Goal: Task Accomplishment & Management: Use online tool/utility

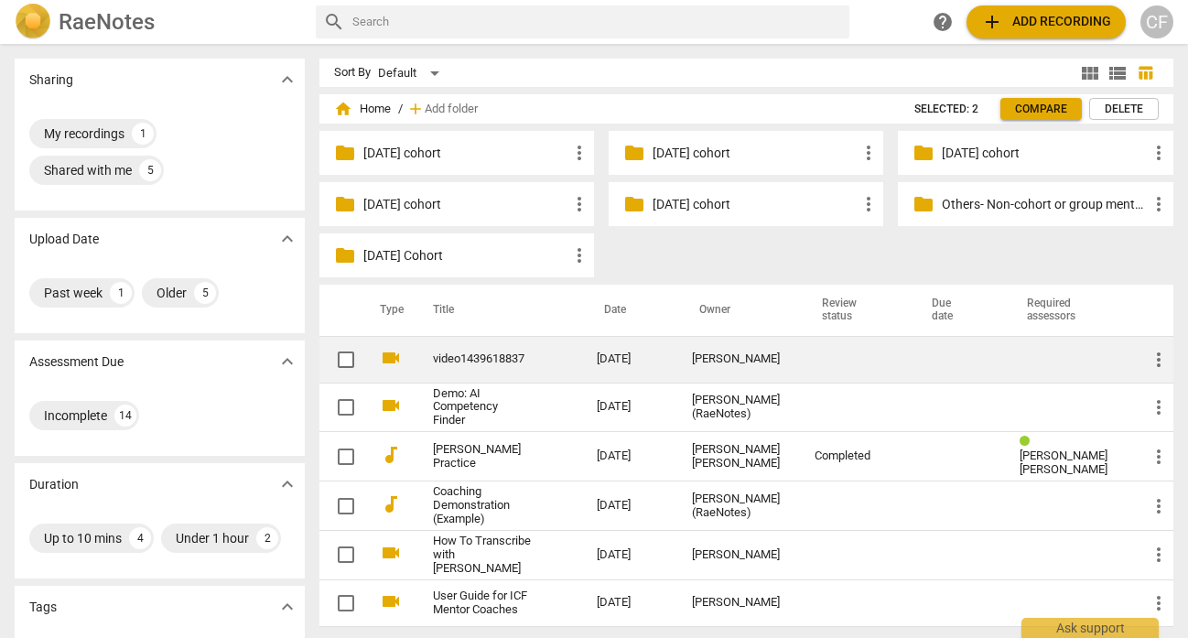
click at [479, 355] on link "video1439618837" at bounding box center [482, 359] width 99 height 14
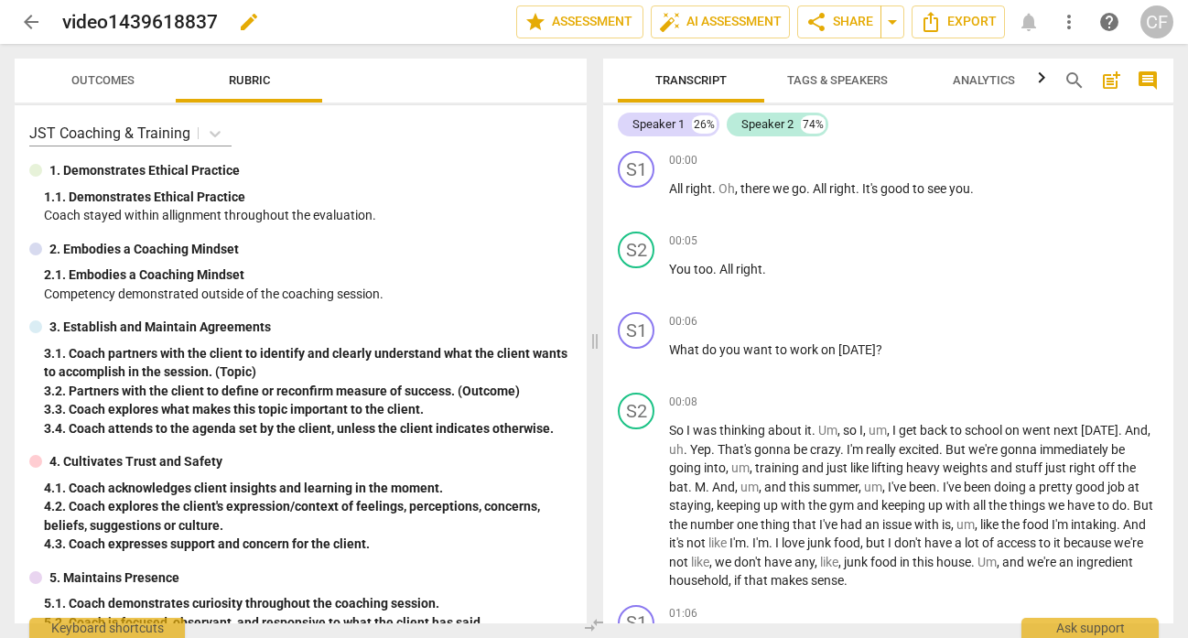
click at [247, 23] on span "edit" at bounding box center [249, 22] width 22 height 22
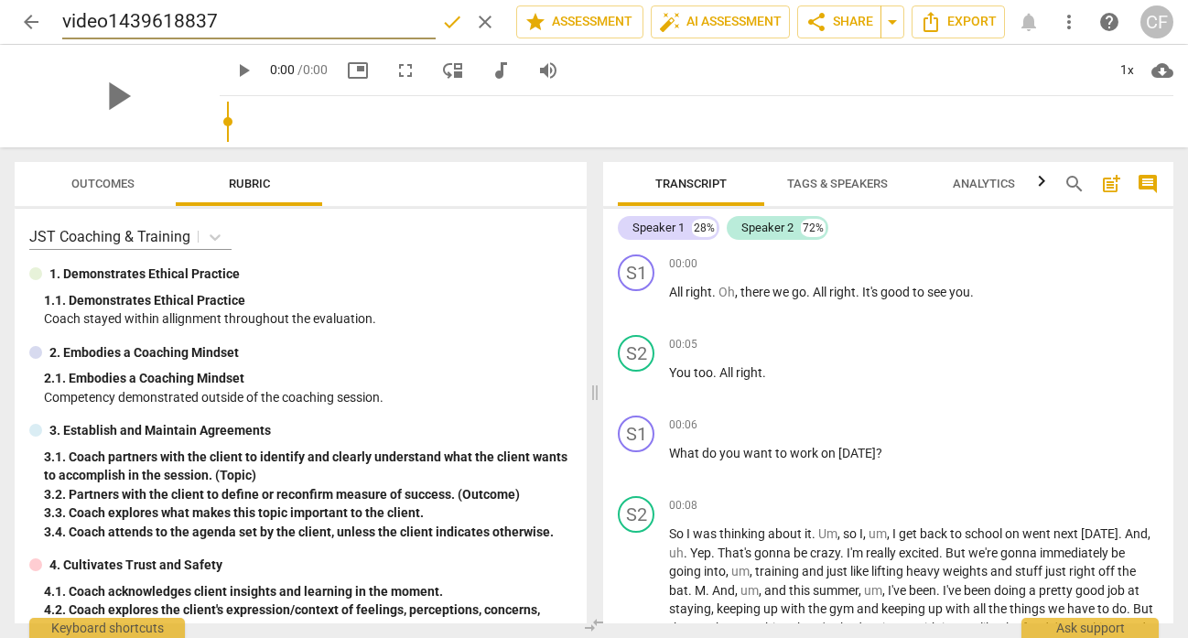
drag, startPoint x: 120, startPoint y: 22, endPoint x: 61, endPoint y: 22, distance: 58.6
click at [60, 22] on div "arrow_back video1439618837 done clear star Assessment auto_fix_high AI Assessme…" at bounding box center [594, 22] width 1158 height 35
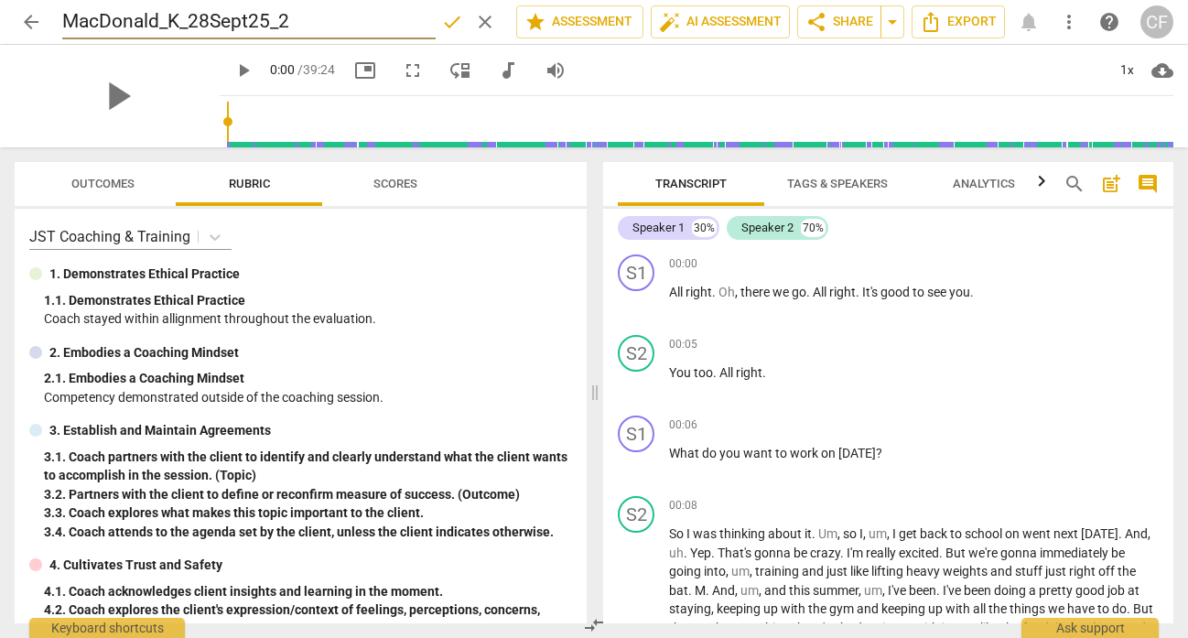
type input "MacDonald_K_28Sept25_2"
click at [441, 18] on span "done" at bounding box center [452, 22] width 22 height 22
click at [402, 29] on div "MacDonald_K_28Sept25_2 edit" at bounding box center [281, 21] width 439 height 33
click at [356, 15] on span "edit" at bounding box center [358, 22] width 22 height 22
click at [283, 18] on input "MacDonald_K_28Sept25_2" at bounding box center [248, 22] width 373 height 35
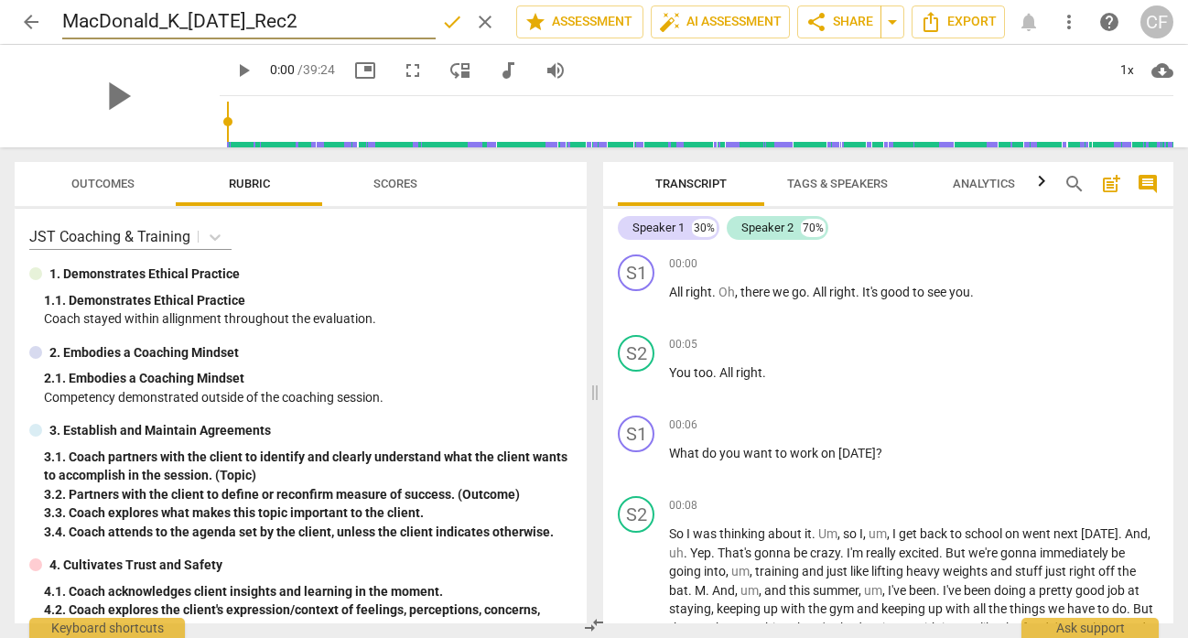
type input "MacDonald_K_[DATE]_Rec2"
click at [449, 16] on span "done" at bounding box center [452, 22] width 22 height 22
click at [232, 73] on span "play_arrow" at bounding box center [243, 70] width 22 height 22
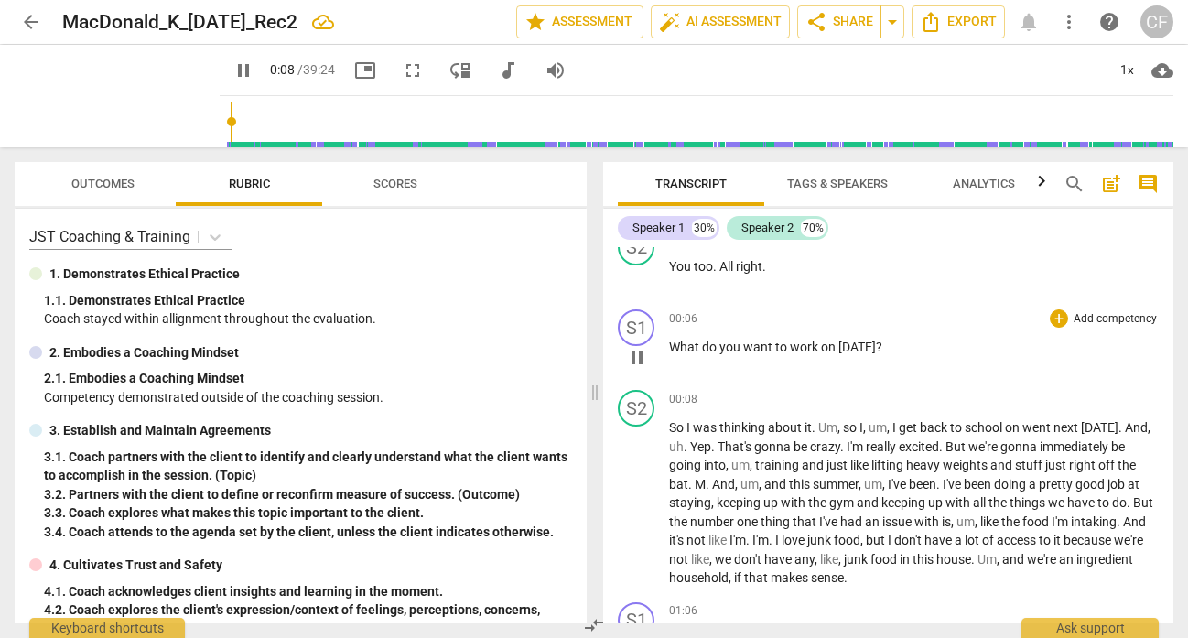
scroll to position [114, 0]
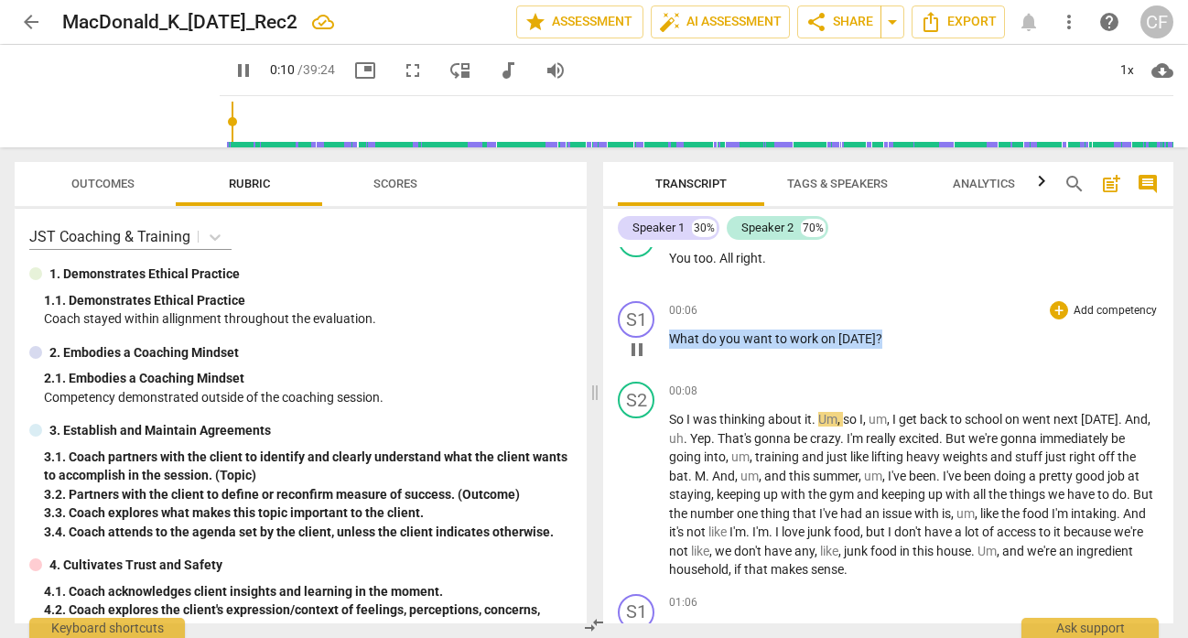
drag, startPoint x: 882, startPoint y: 337, endPoint x: 662, endPoint y: 336, distance: 220.5
click at [667, 337] on div "S1 play_arrow pause 00:06 + Add competency keyboard_arrow_right What do you wan…" at bounding box center [888, 334] width 570 height 81
click at [1051, 307] on div "+" at bounding box center [1058, 310] width 18 height 18
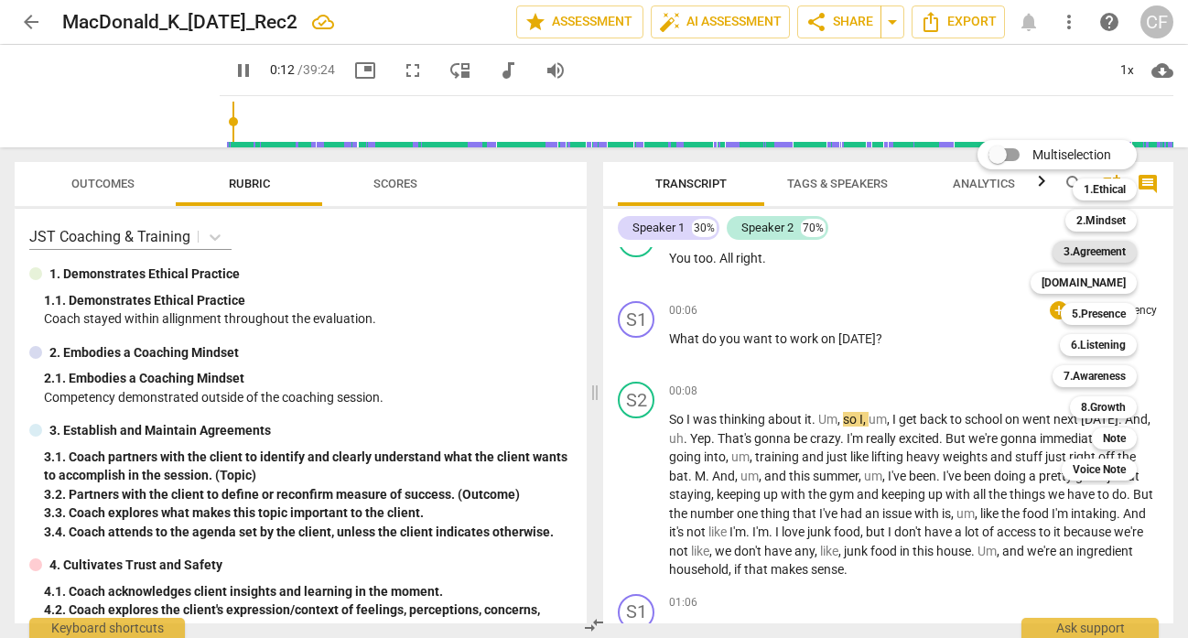
click at [1096, 253] on b "3.Agreement" at bounding box center [1094, 252] width 62 height 22
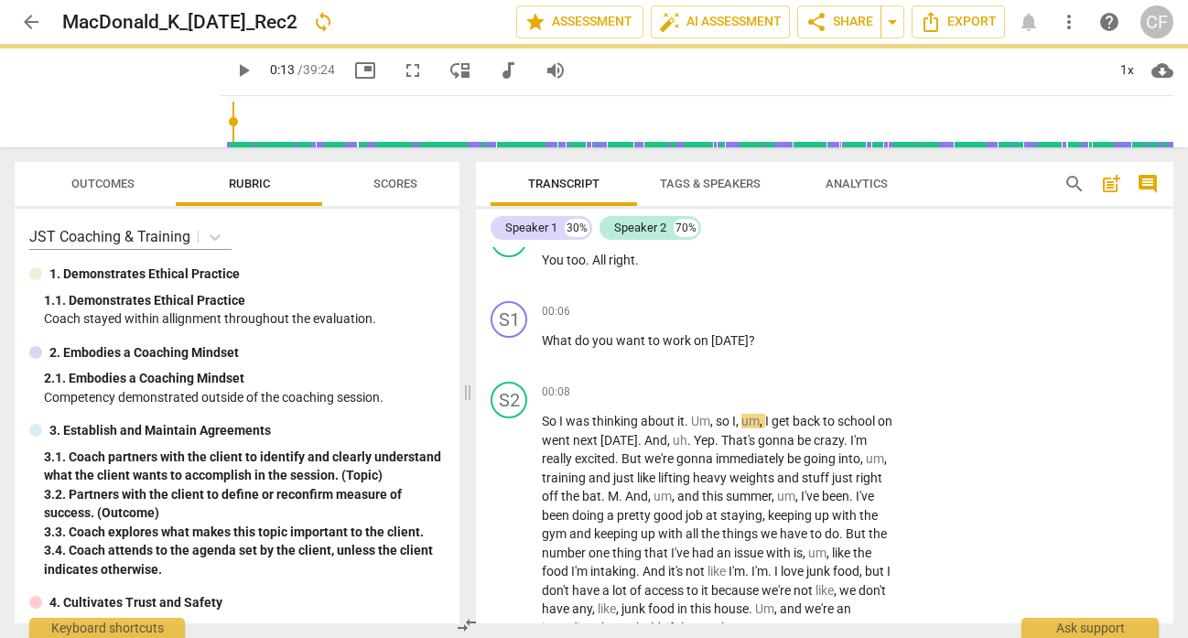
type input "14"
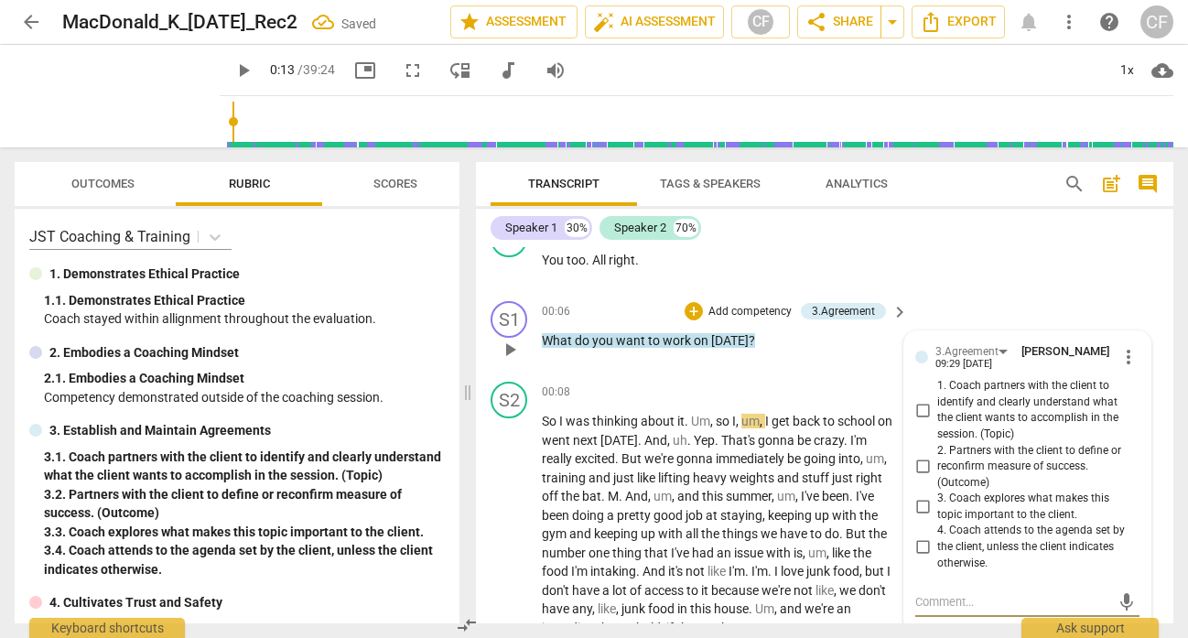
click at [921, 406] on input "1. Coach partners with the client to identify and clearly understand what the c…" at bounding box center [922, 410] width 29 height 22
checkbox input "true"
click at [1024, 274] on div "S2 play_arrow pause 00:05 + Add competency keyboard_arrow_right You too . All r…" at bounding box center [824, 253] width 697 height 81
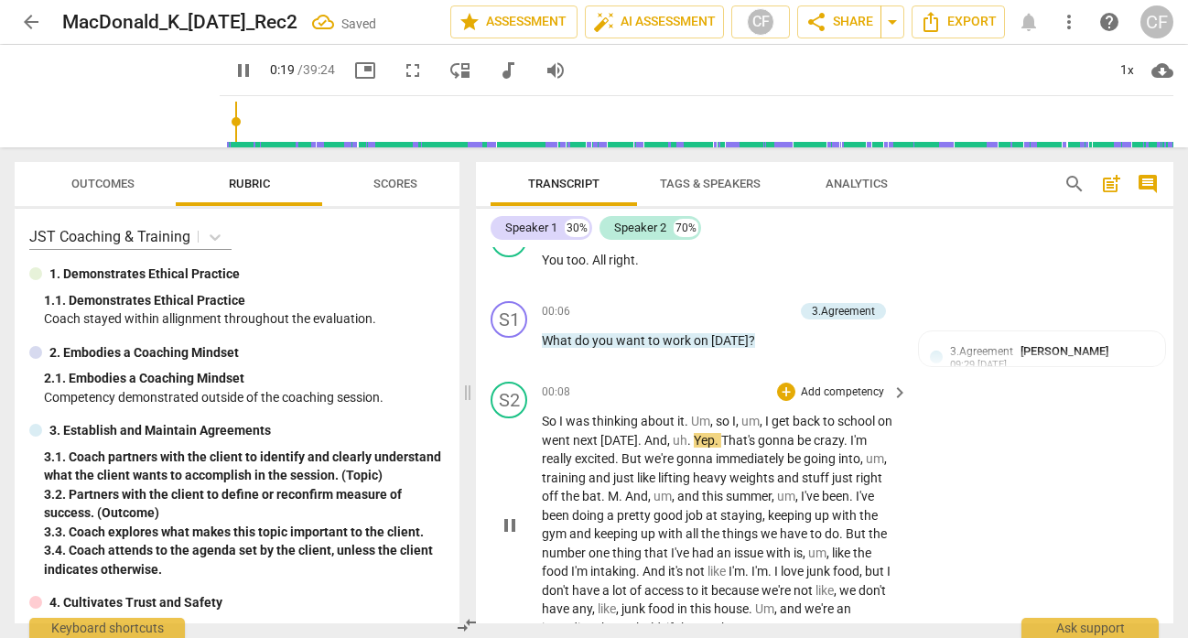
click at [507, 521] on span "pause" at bounding box center [510, 525] width 22 height 22
click at [507, 521] on span "play_arrow" at bounding box center [510, 525] width 22 height 22
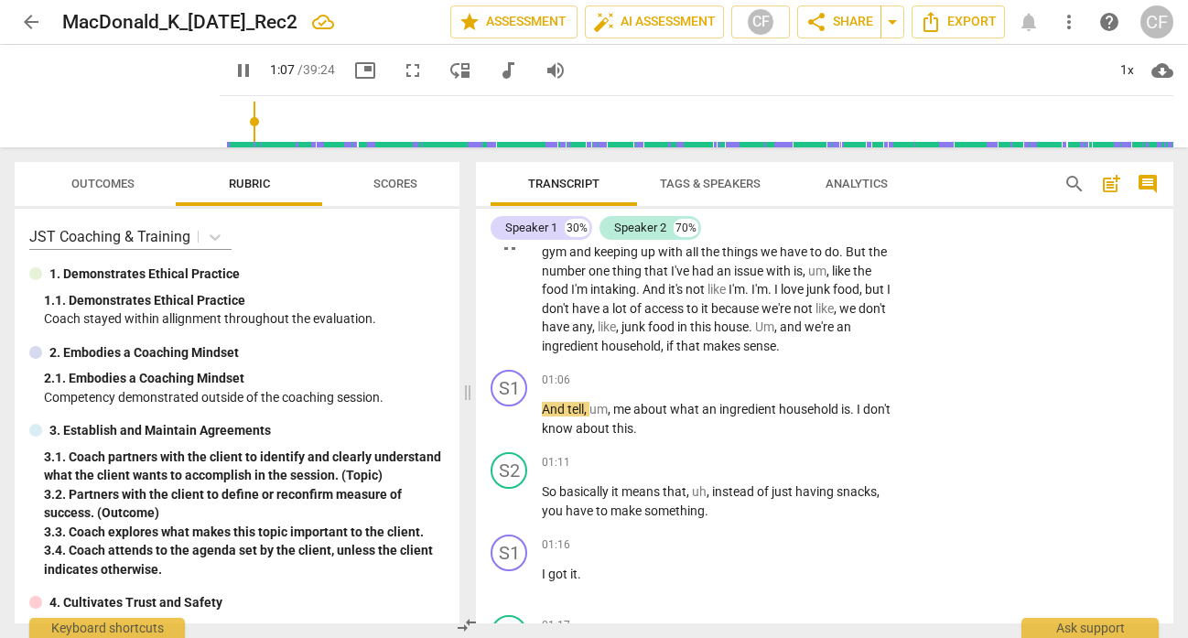
scroll to position [416, 0]
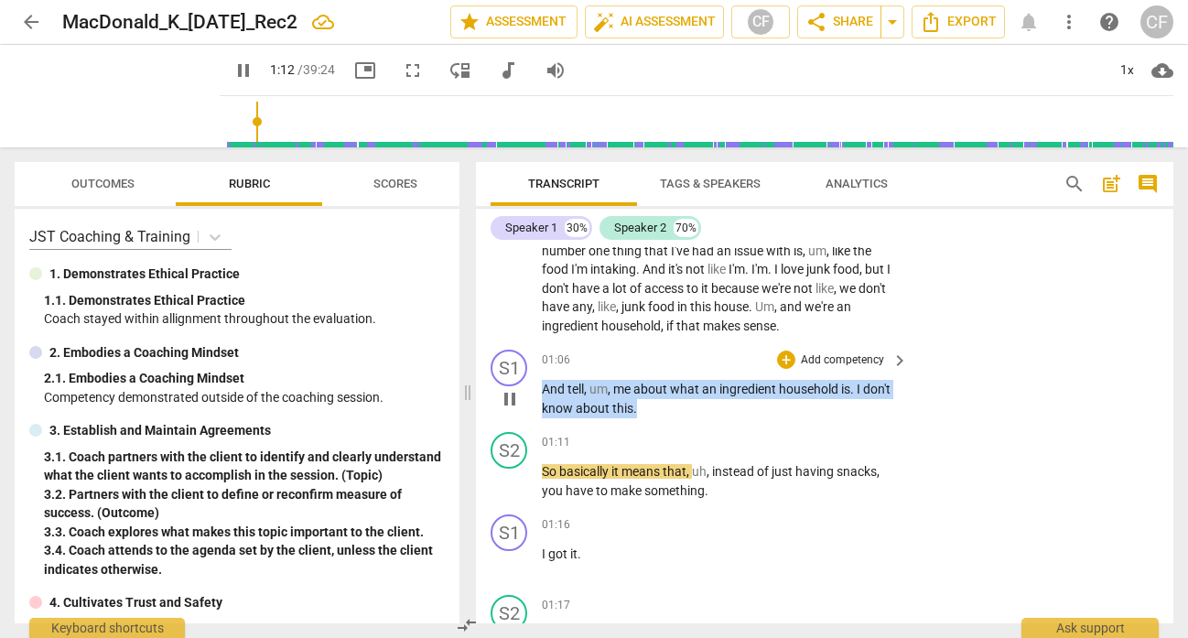
drag, startPoint x: 641, startPoint y: 413, endPoint x: 543, endPoint y: 385, distance: 102.6
click at [543, 385] on p "And tell , um , me about what an ingredient household is . I don't know about t…" at bounding box center [720, 399] width 357 height 38
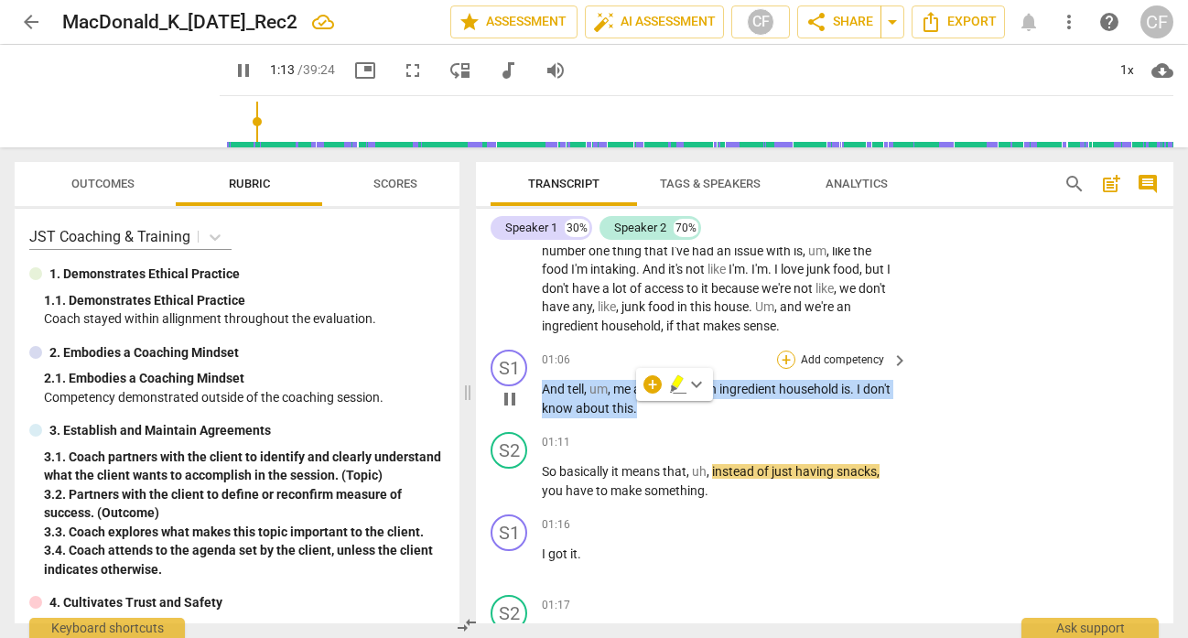
click at [782, 360] on div "+" at bounding box center [786, 359] width 18 height 18
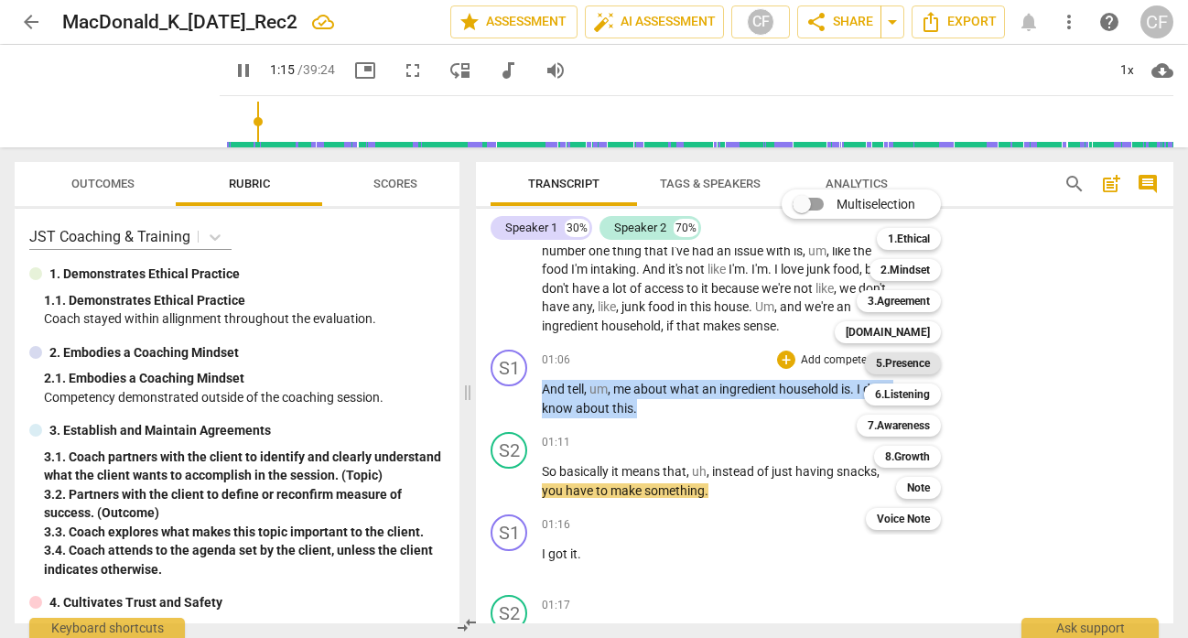
click at [920, 358] on b "5.Presence" at bounding box center [903, 363] width 54 height 22
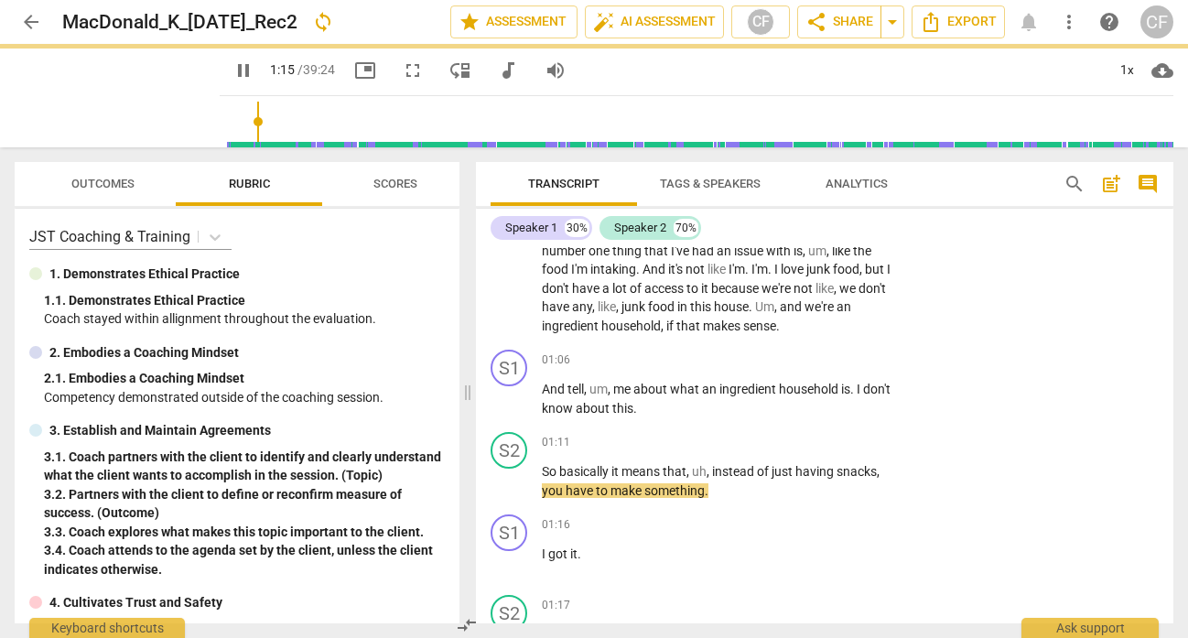
type input "76"
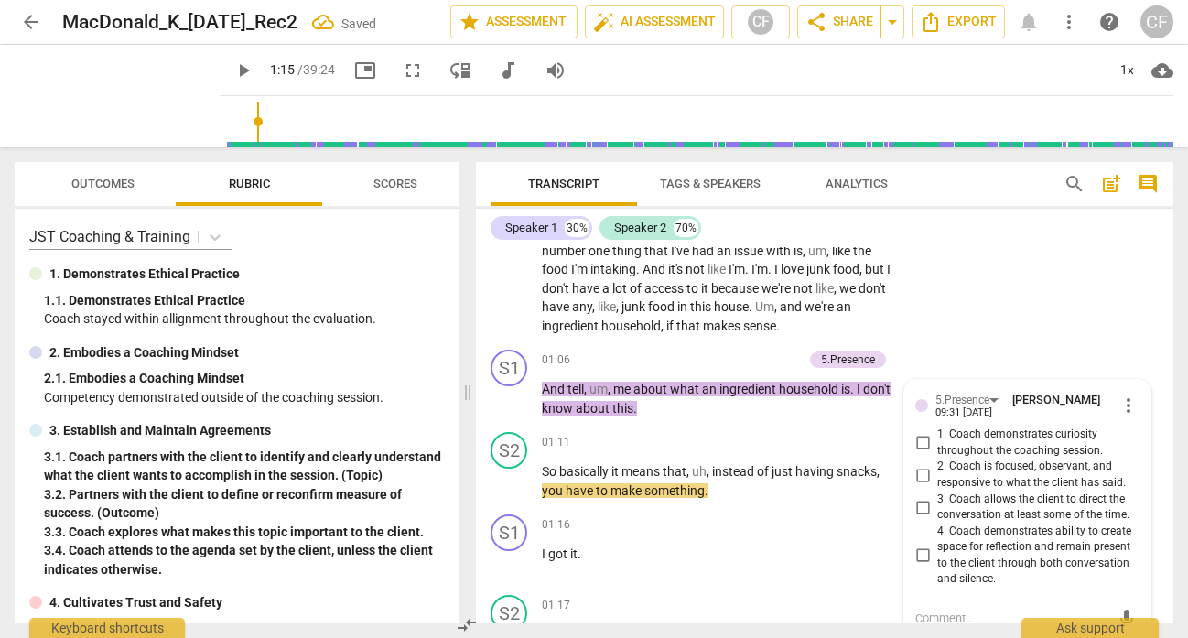
scroll to position [418, 0]
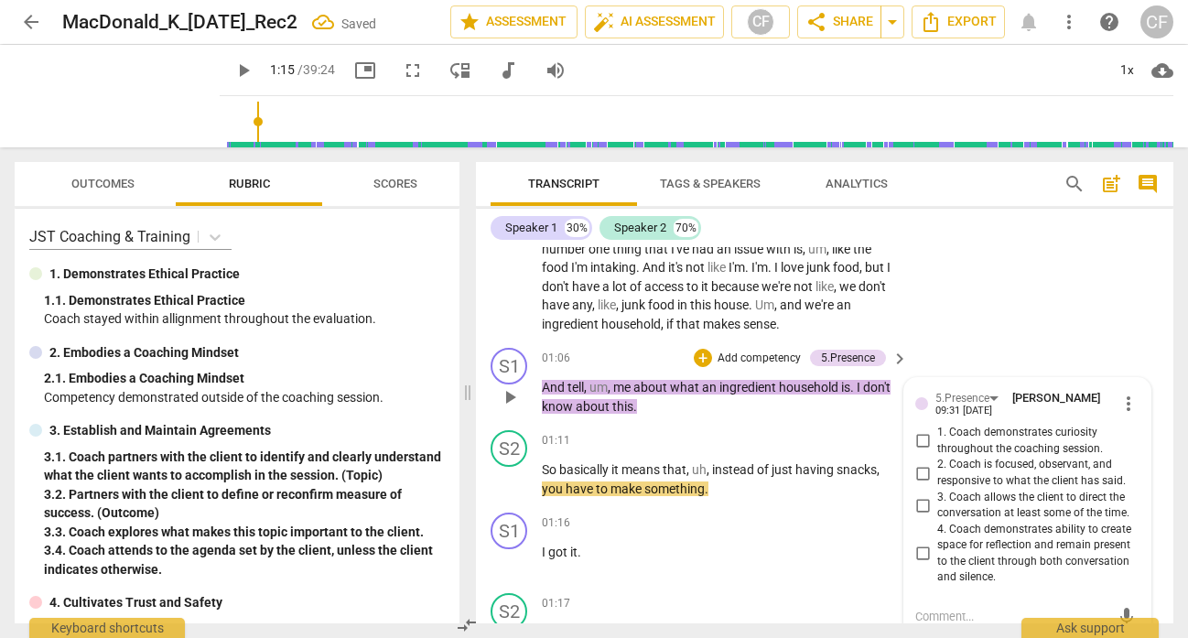
click at [920, 436] on input "1. Coach demonstrates curiosity throughout the coaching session." at bounding box center [922, 441] width 29 height 22
checkbox input "true"
click at [919, 465] on input "2. Coach is focused, observant, and responsive to what the client has said." at bounding box center [922, 473] width 29 height 22
checkbox input "true"
click at [1016, 322] on div "S2 play_arrow pause 00:08 + Add competency keyboard_arrow_right So I was thinki…" at bounding box center [824, 205] width 697 height 270
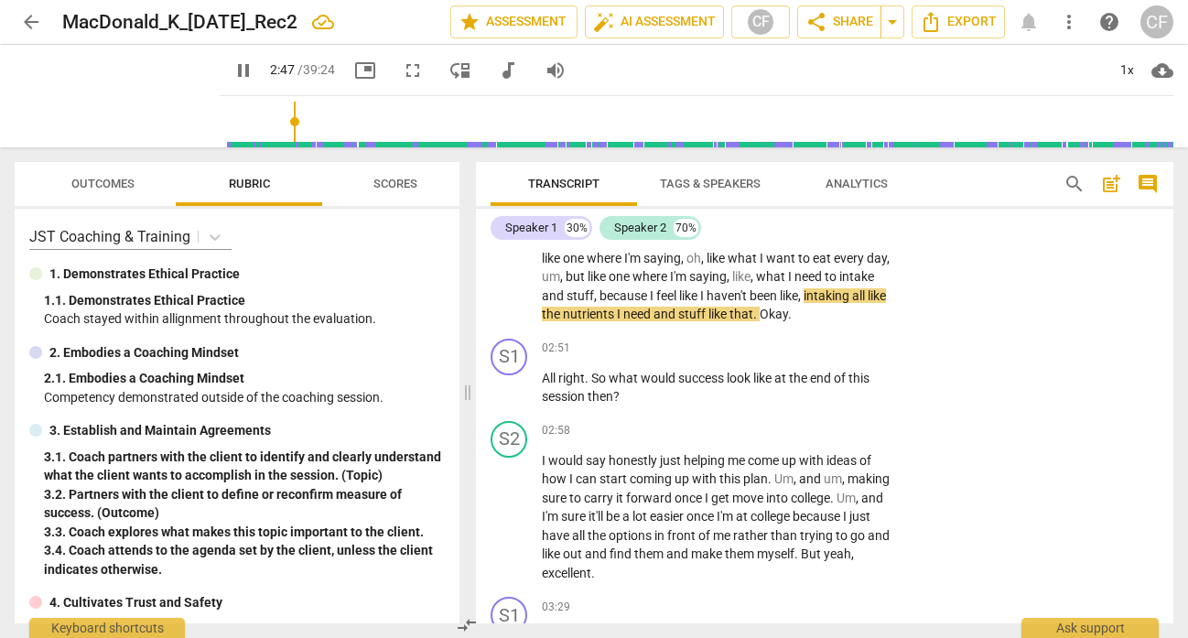
scroll to position [1347, 0]
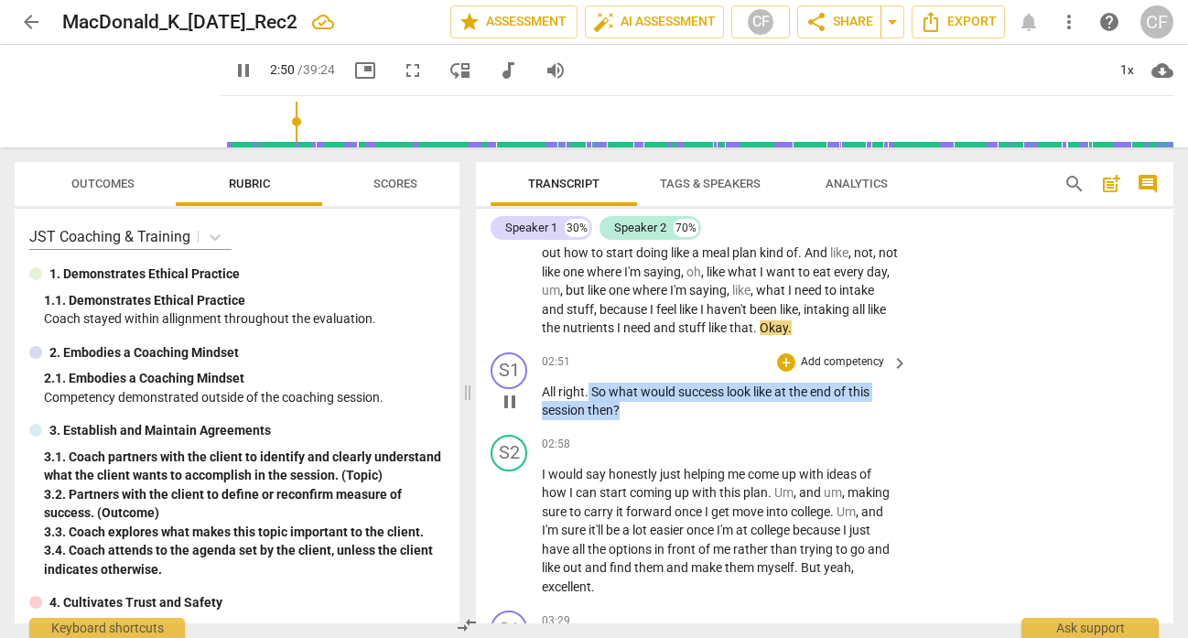
drag, startPoint x: 627, startPoint y: 430, endPoint x: 589, endPoint y: 415, distance: 40.3
click at [588, 415] on p "All right . So what would success look like at the end of this session then ?" at bounding box center [720, 401] width 357 height 38
click at [785, 371] on div "+" at bounding box center [786, 362] width 18 height 18
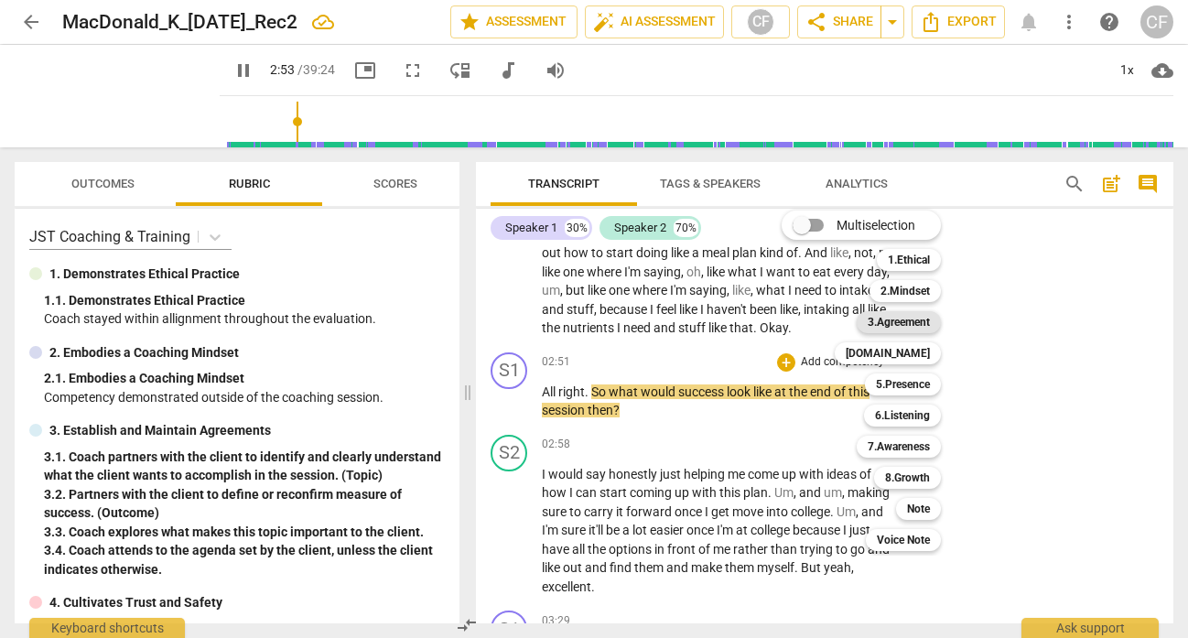
click at [926, 322] on b "3.Agreement" at bounding box center [898, 322] width 62 height 22
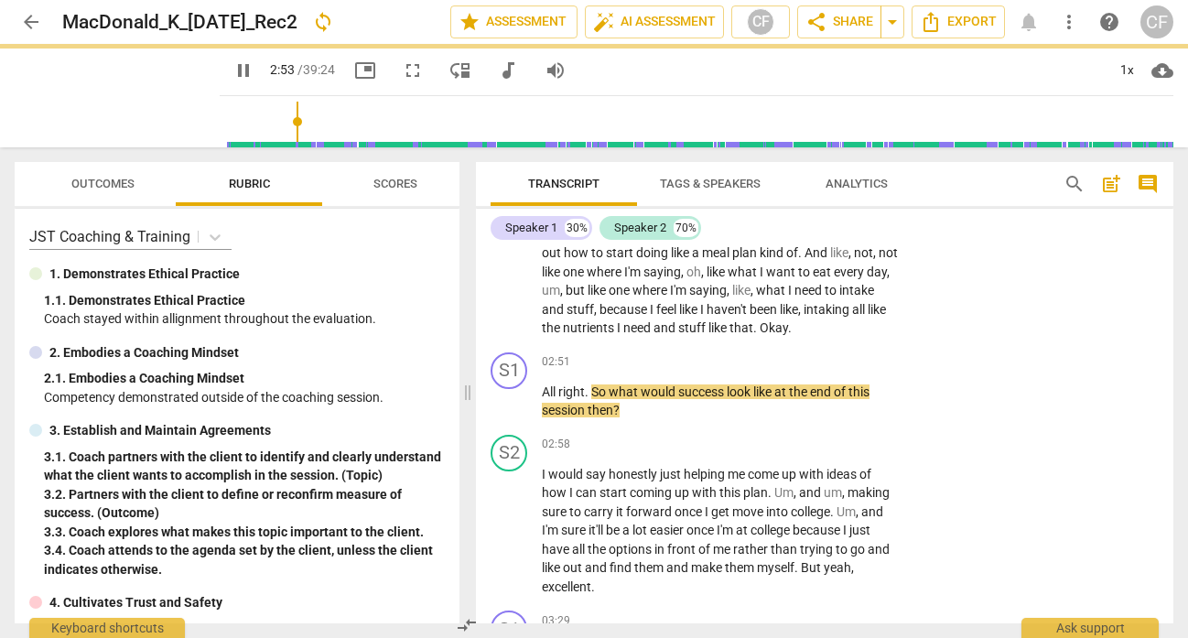
type input "174"
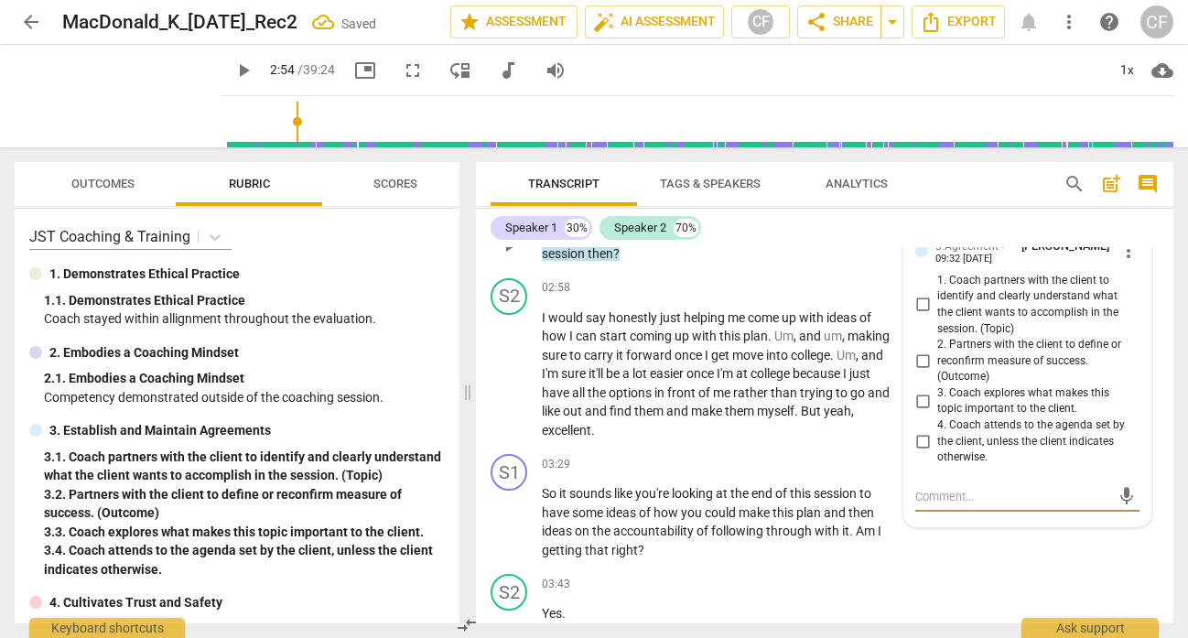
scroll to position [1502, 0]
click at [918, 372] on input "2. Partners with the client to define or reconfirm measure of success. (Outcome)" at bounding box center [922, 361] width 29 height 22
checkbox input "true"
click at [960, 234] on div "Speaker 1 30% Speaker 2 70%" at bounding box center [824, 227] width 668 height 31
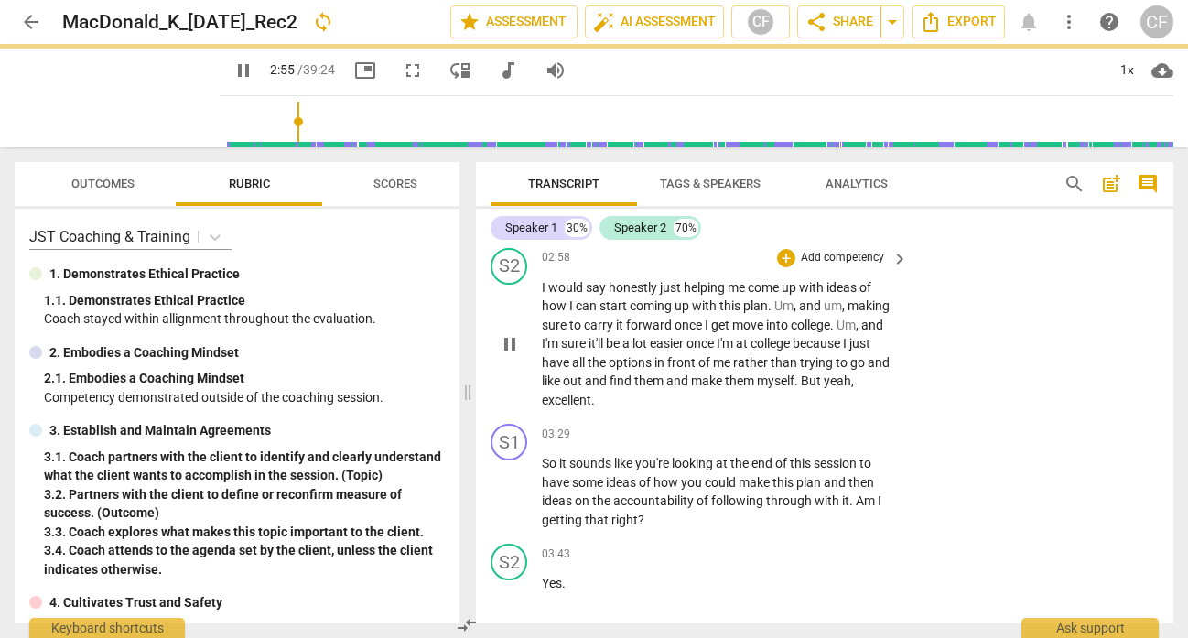
scroll to position [1555, 0]
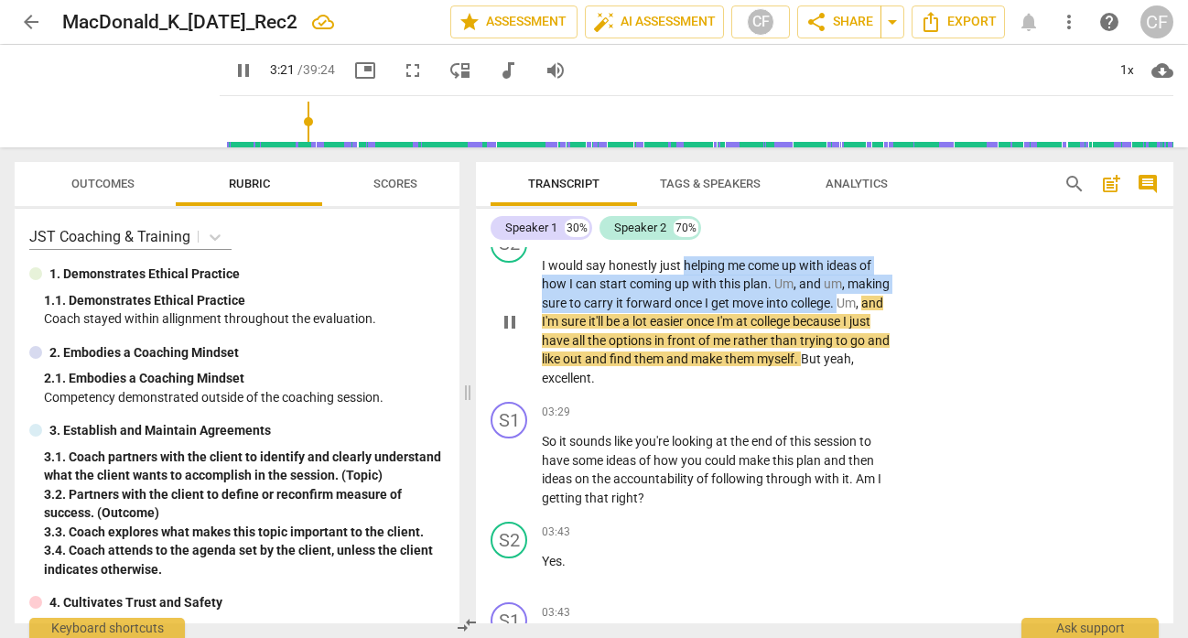
drag, startPoint x: 838, startPoint y: 322, endPoint x: 684, endPoint y: 282, distance: 159.8
click at [684, 282] on p "I would say honestly just helping me come up with ideas of how I can start comi…" at bounding box center [720, 322] width 357 height 132
click at [783, 245] on div "+" at bounding box center [786, 236] width 18 height 18
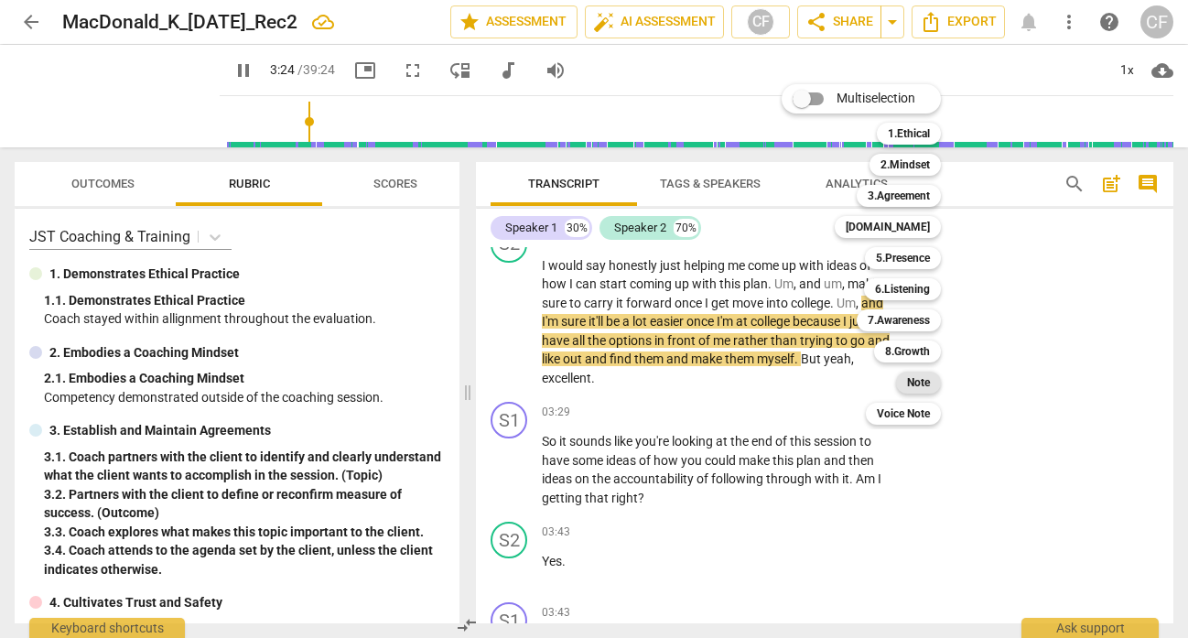
click at [927, 378] on b "Note" at bounding box center [918, 382] width 23 height 22
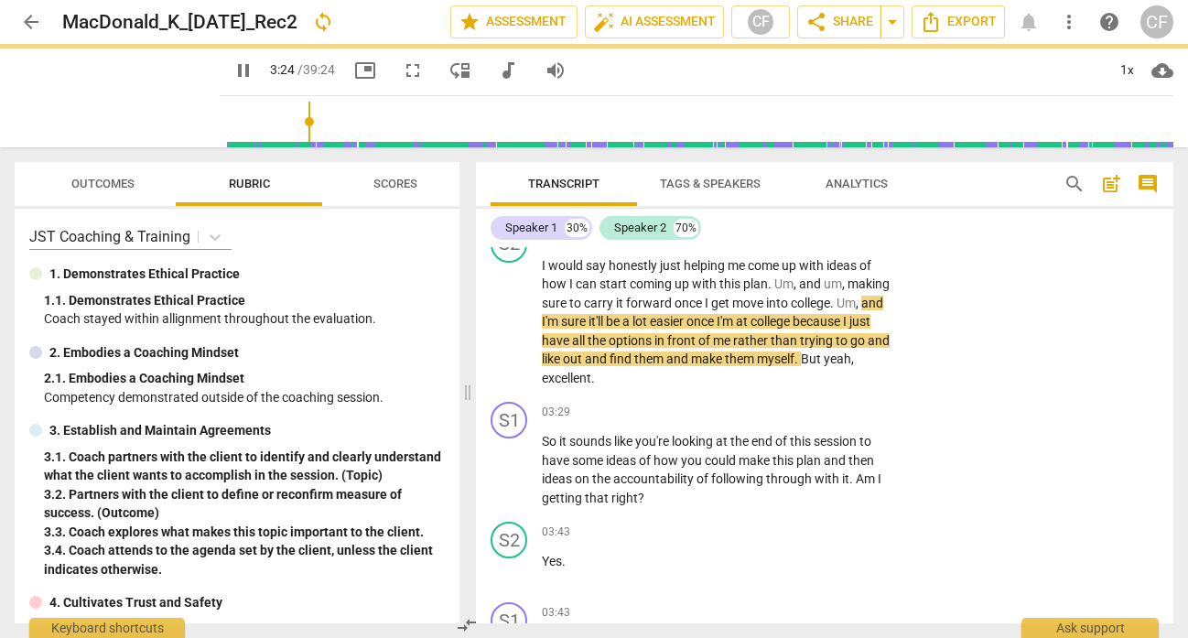
type input "205"
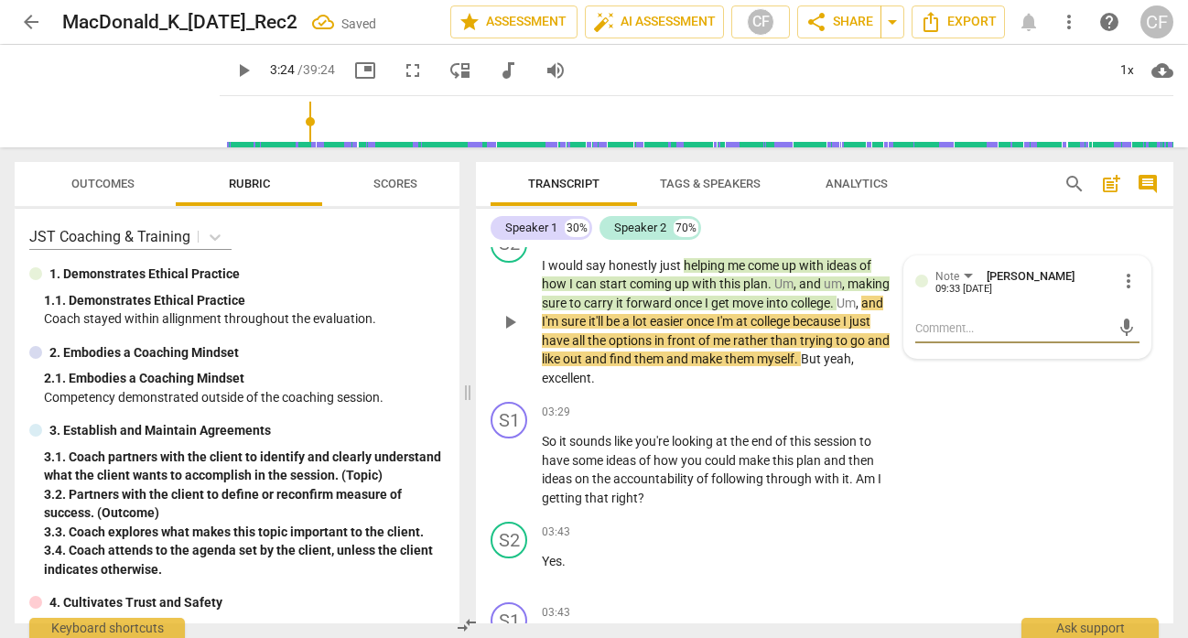
type textarea "T"
type textarea "Th"
type textarea "The"
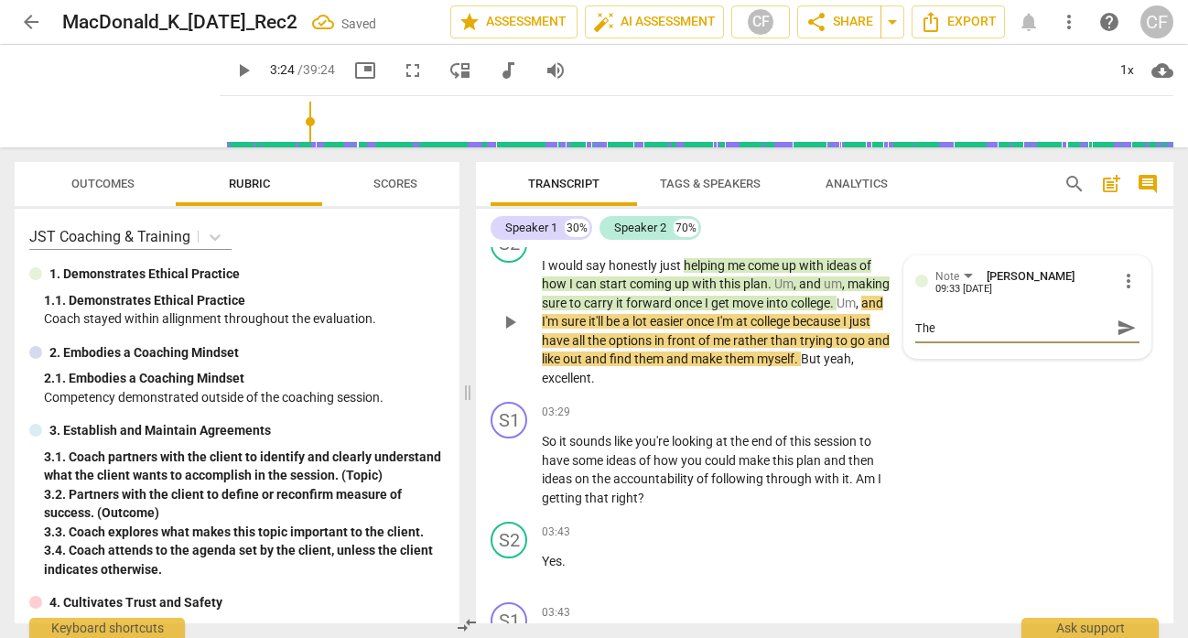
type textarea "The"
type textarea "The o"
type textarea "The ou"
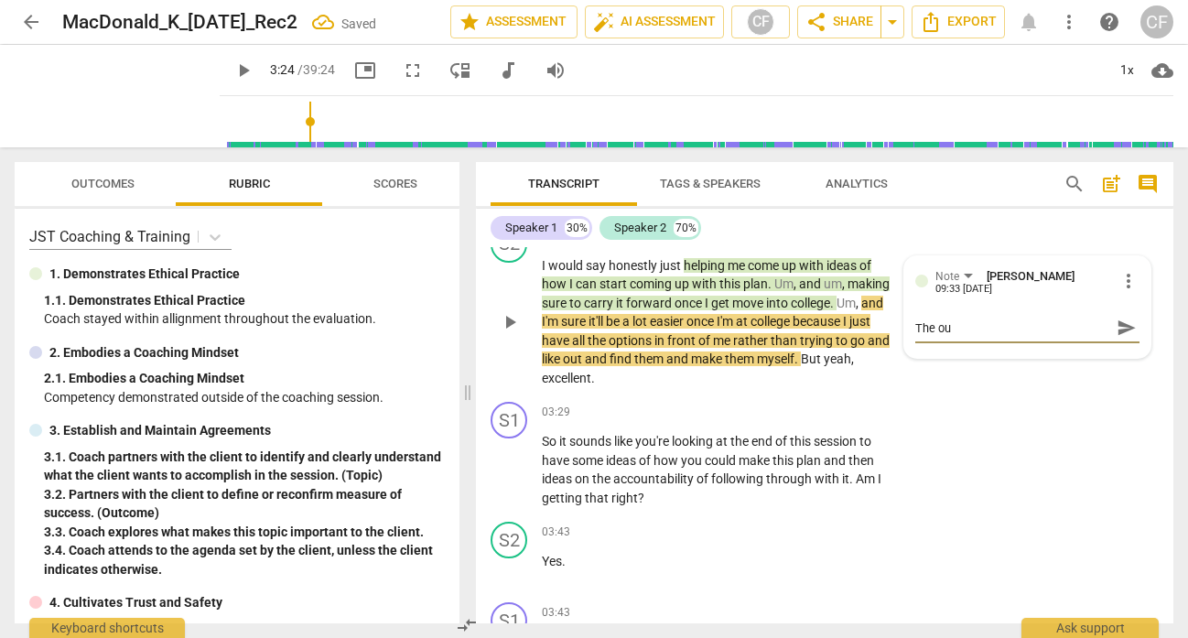
type textarea "The out"
type textarea "The outr"
type textarea "The out"
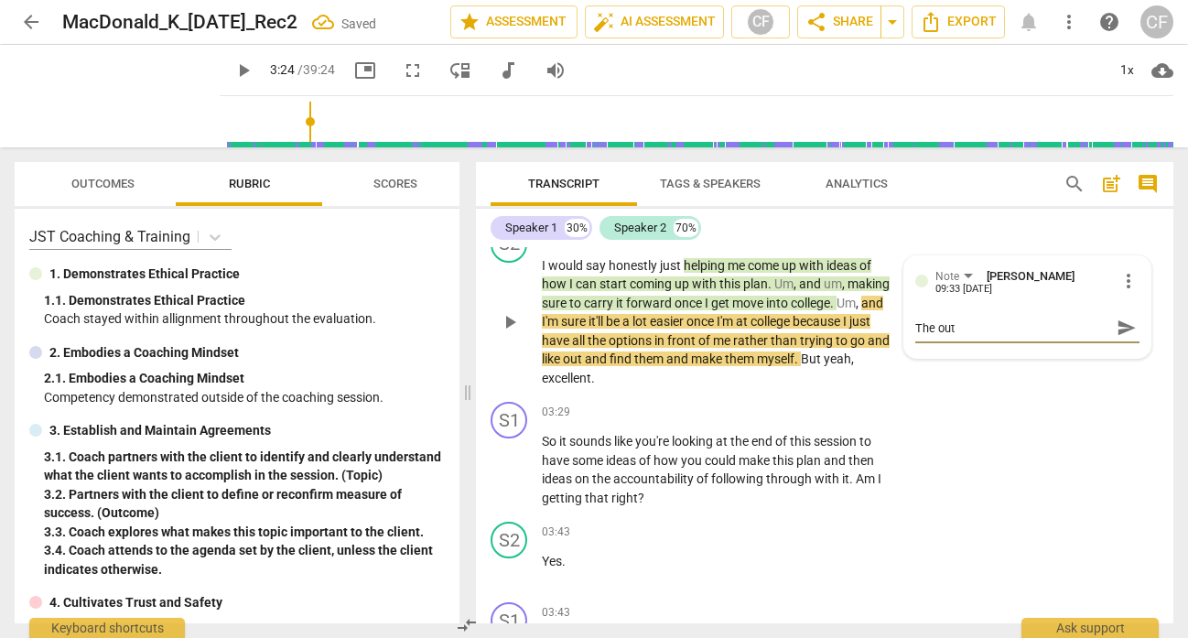
type textarea "The outc"
type textarea "The outco"
type textarea "The outcoe"
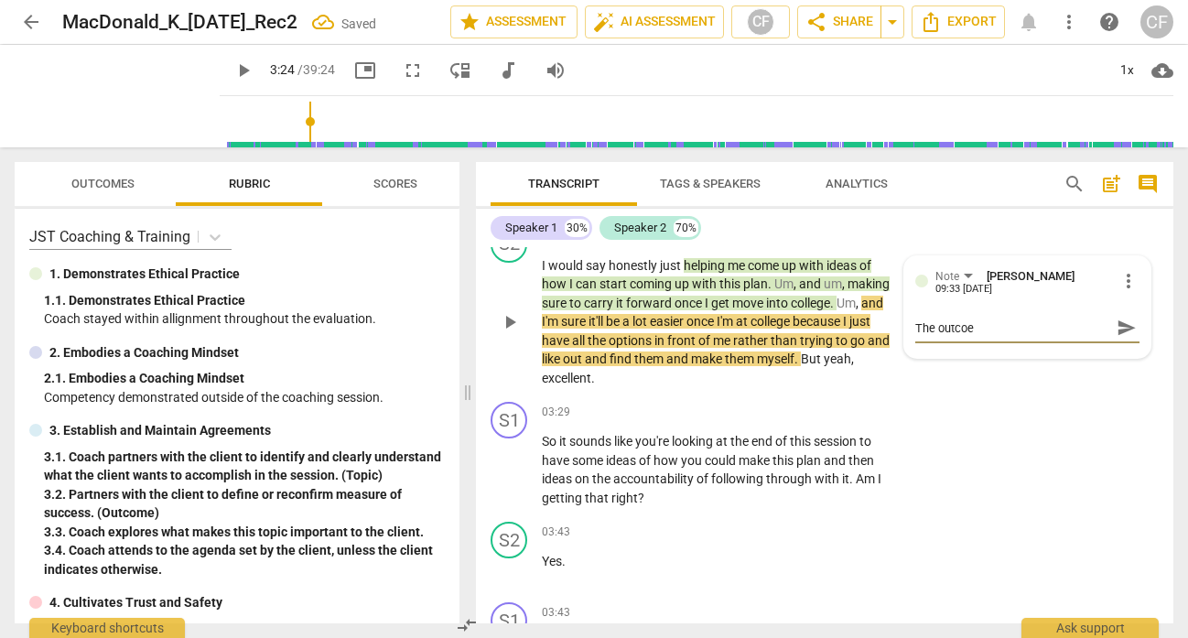
type textarea "The outcoem"
type textarea "The outcoe"
type textarea "The outco"
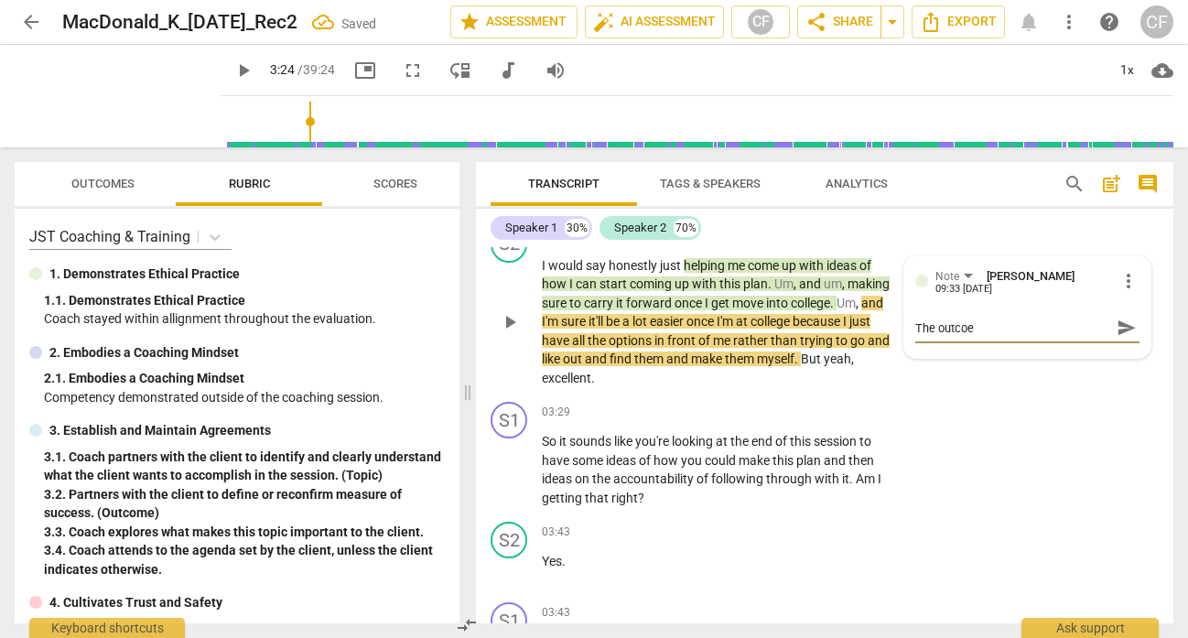
type textarea "The outco"
type textarea "The outcom"
type textarea "The outcome"
type textarea "NThe outcome"
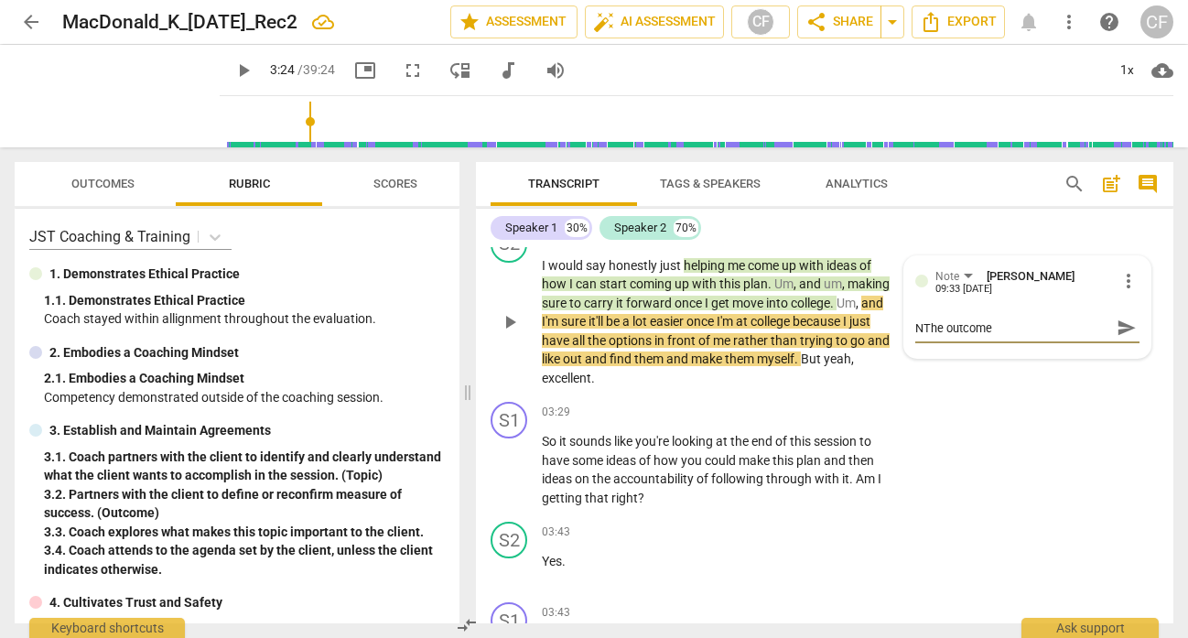
type textarea "NoThe outcome"
type textarea "NotThe outcome"
type textarea "NoteThe outcome"
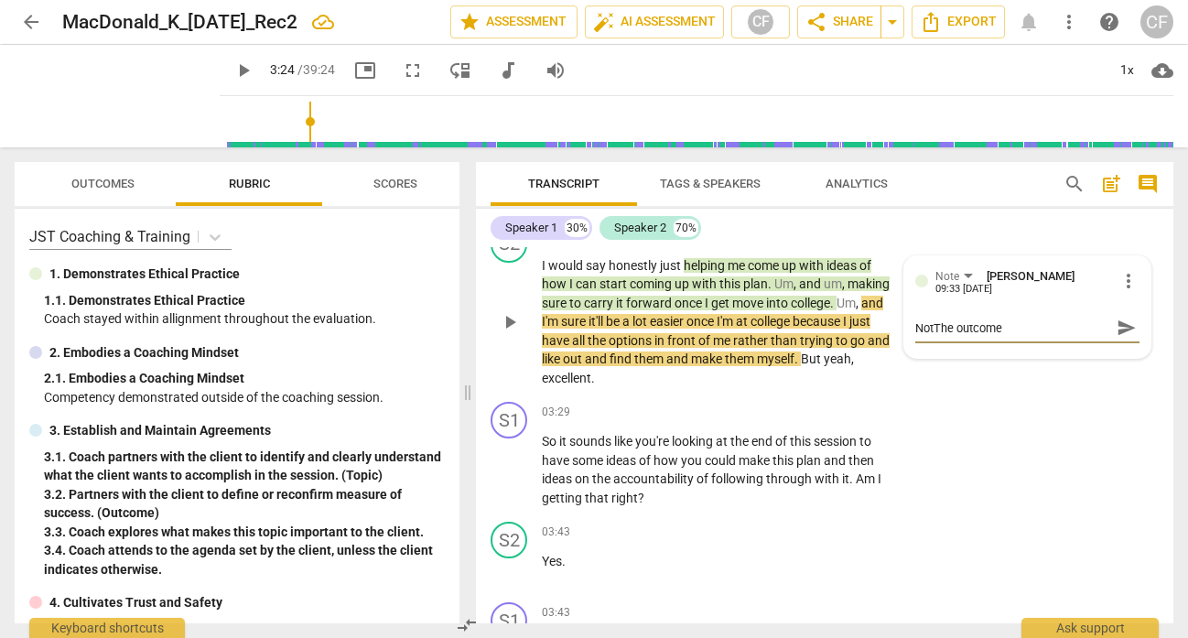
type textarea "NoteThe outcome"
type textarea "NotesThe outcome"
type textarea "Notes:The outcome"
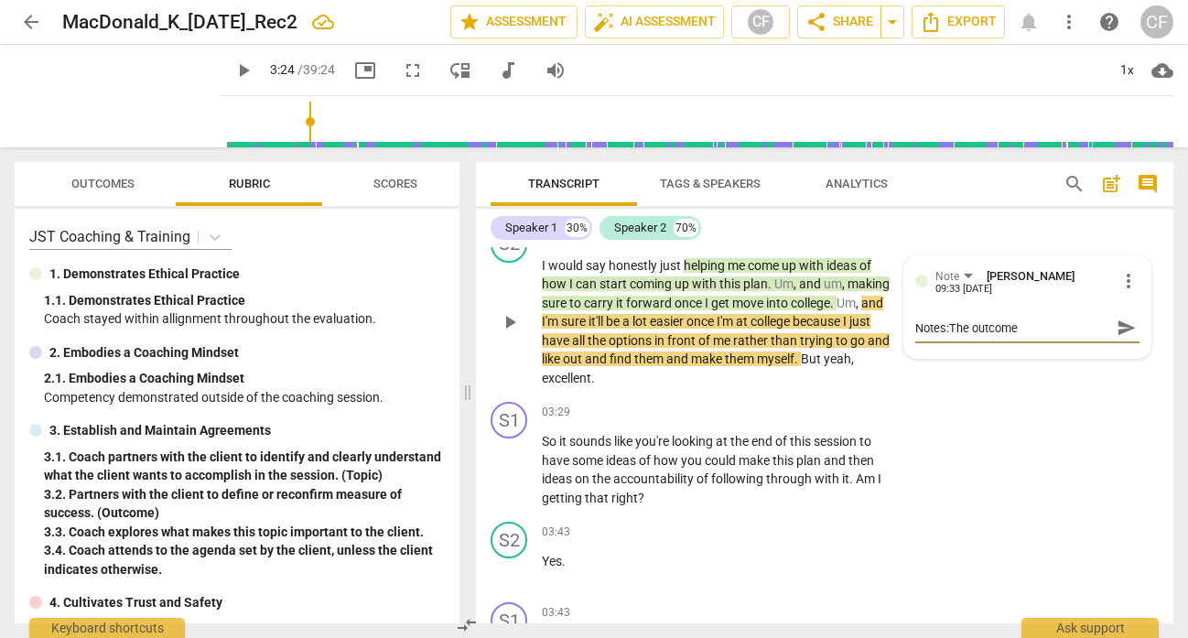
type textarea "NotesThe outcome"
type textarea "NoteThe outcome"
type textarea "Note:The outcome"
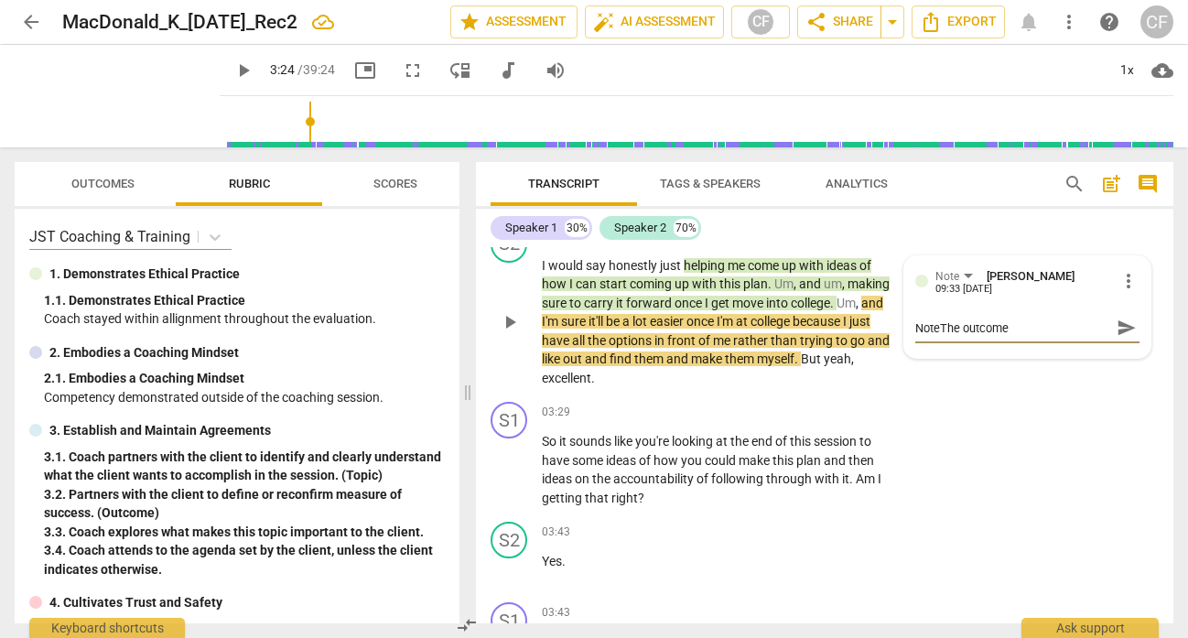
type textarea "Note:The outcome"
type textarea "Note: The outcome"
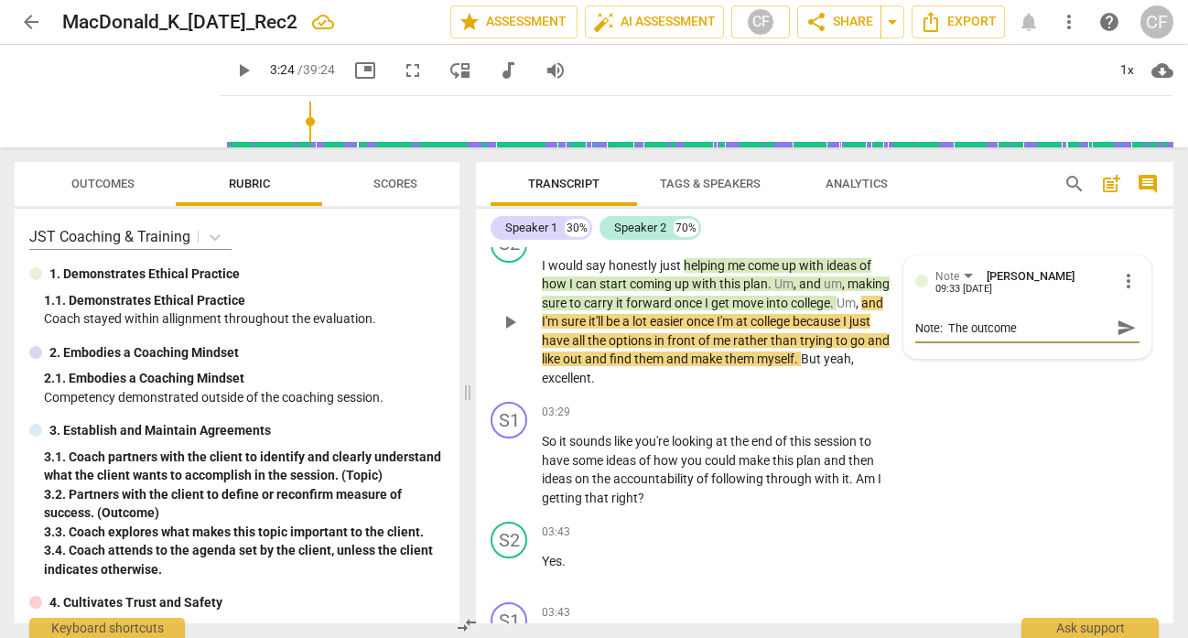
type textarea "Note: TThe outcome"
type textarea "Note: ThThe outcome"
type textarea "Note: ThiThe outcome"
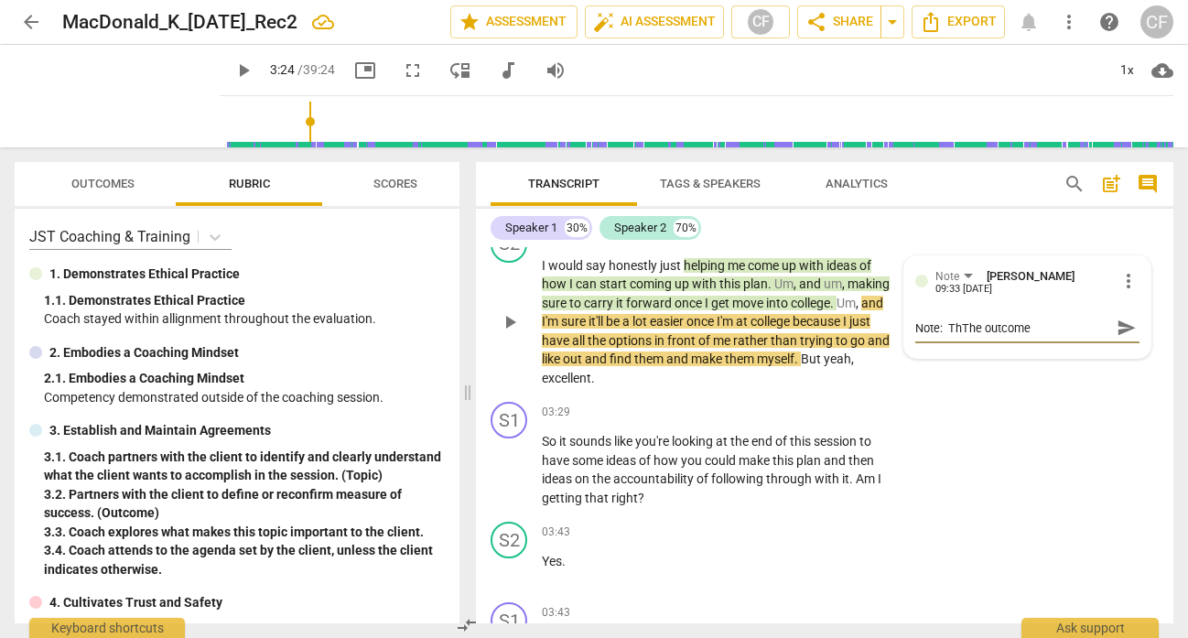
type textarea "Note: ThiThe outcome"
type textarea "Note: ThisThe outcome"
type textarea "Note: This The outcome"
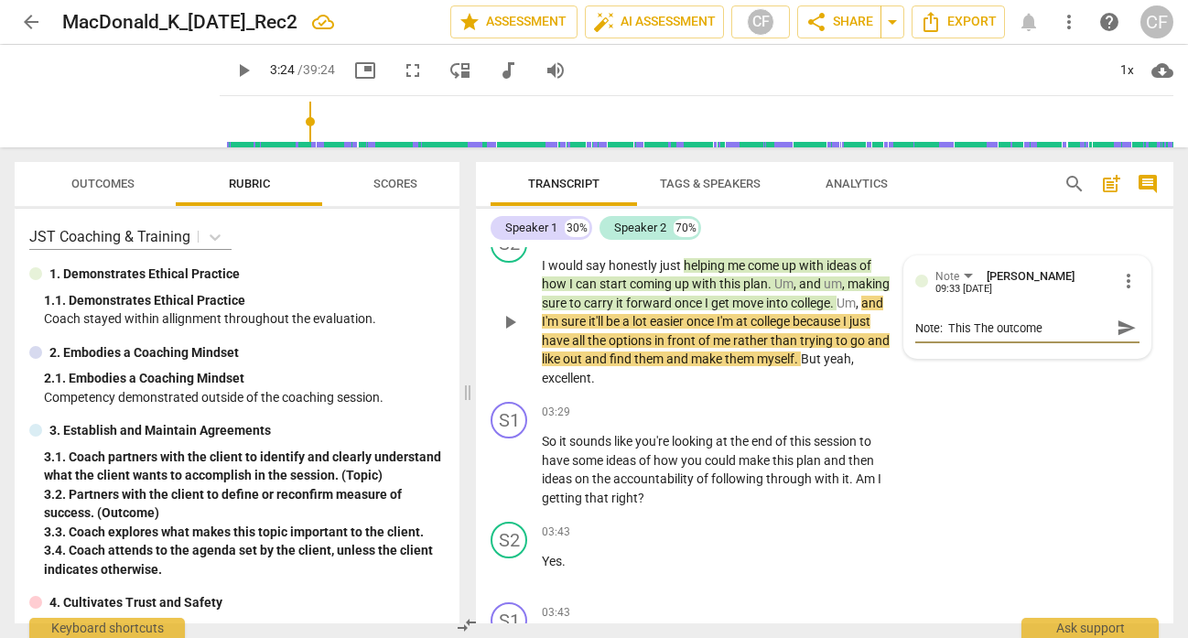
type textarea "Note: This iThe outcome"
type textarea "Note: This isThe outcome"
type textarea "Note: This is The outcome"
type textarea "Note: This is tThe outcome"
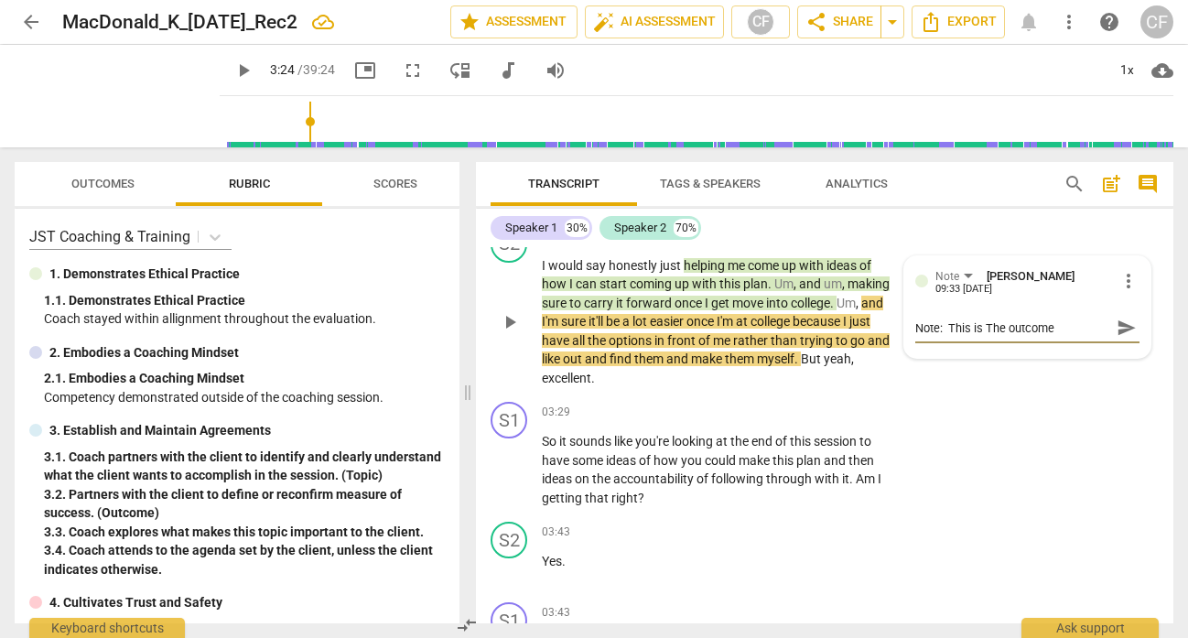
type textarea "Note: This is tThe outcome"
type textarea "Note: This is thThe outcome"
type textarea "Note: This is theThe outcome"
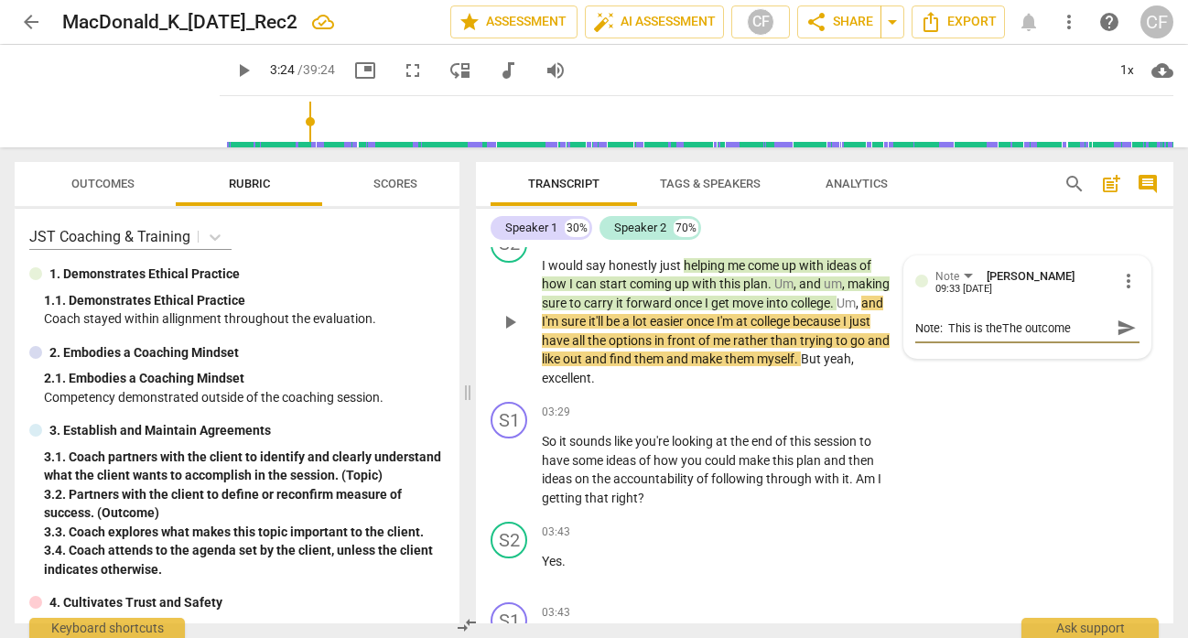
type textarea "Note: This is the The outcome"
type textarea "Note: This is the he outcome"
type textarea "Note: This is thehe outcome"
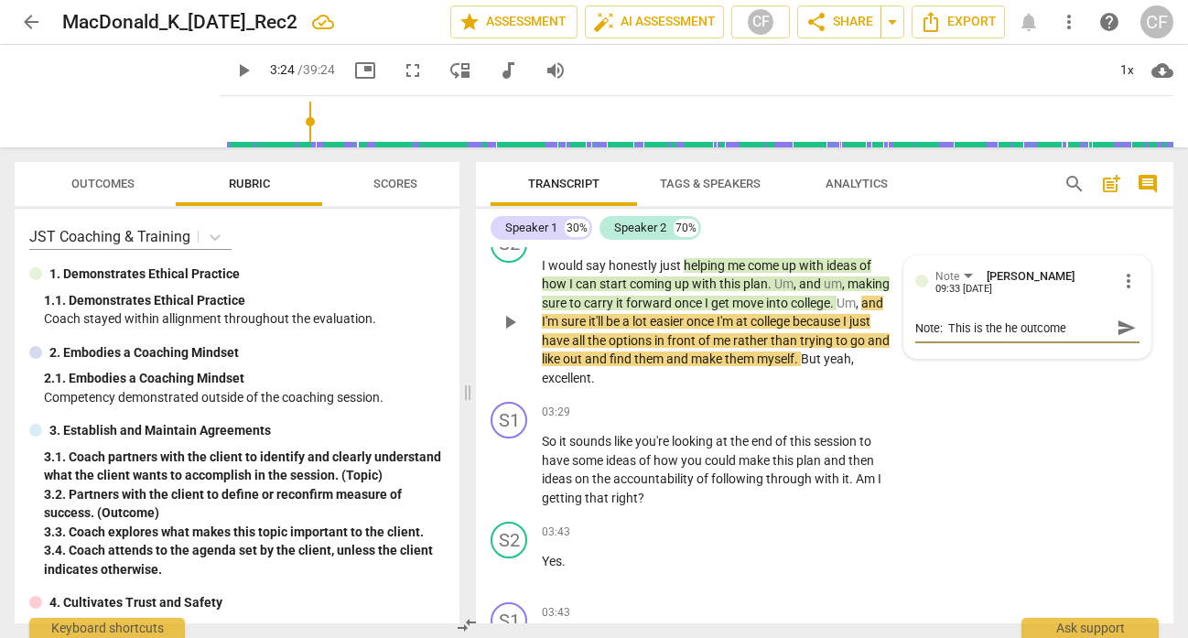
type textarea "Note: This is thehe outcome"
type textarea "Note: This is thhe outcome"
type textarea "Note: This is the outcome"
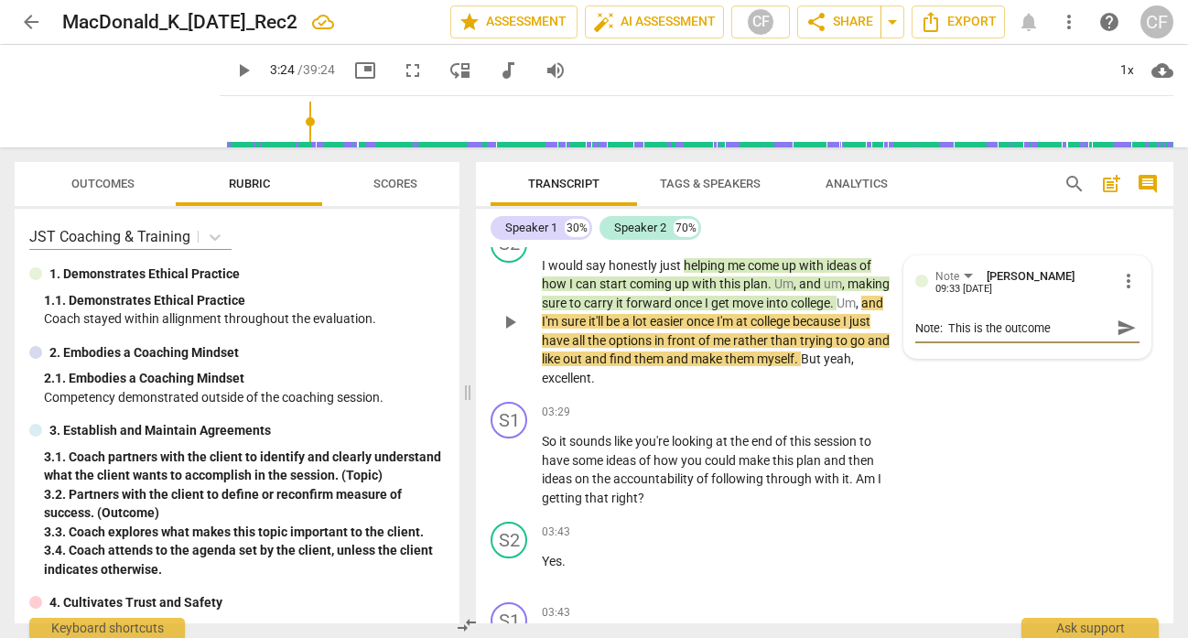
click at [1060, 337] on textarea "Note: This is the outcome" at bounding box center [1012, 327] width 195 height 17
type textarea "Note: This is the outcome"
type textarea "Note: This is the outcome a"
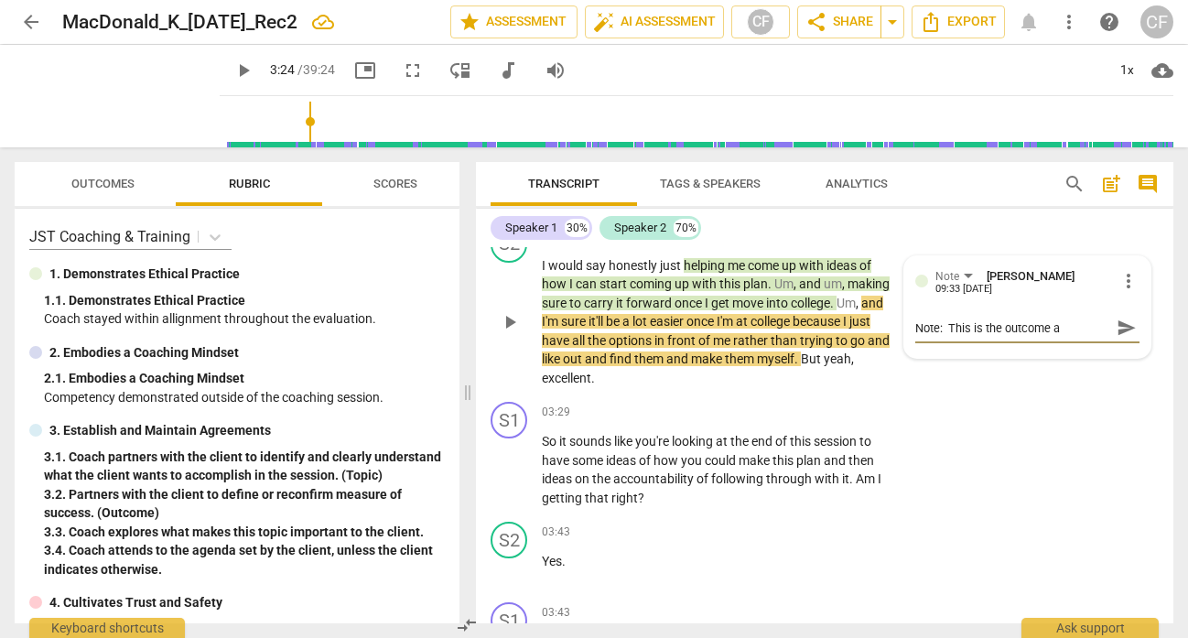
type textarea "Note: This is the outcome an"
type textarea "Note: This is the outcome and"
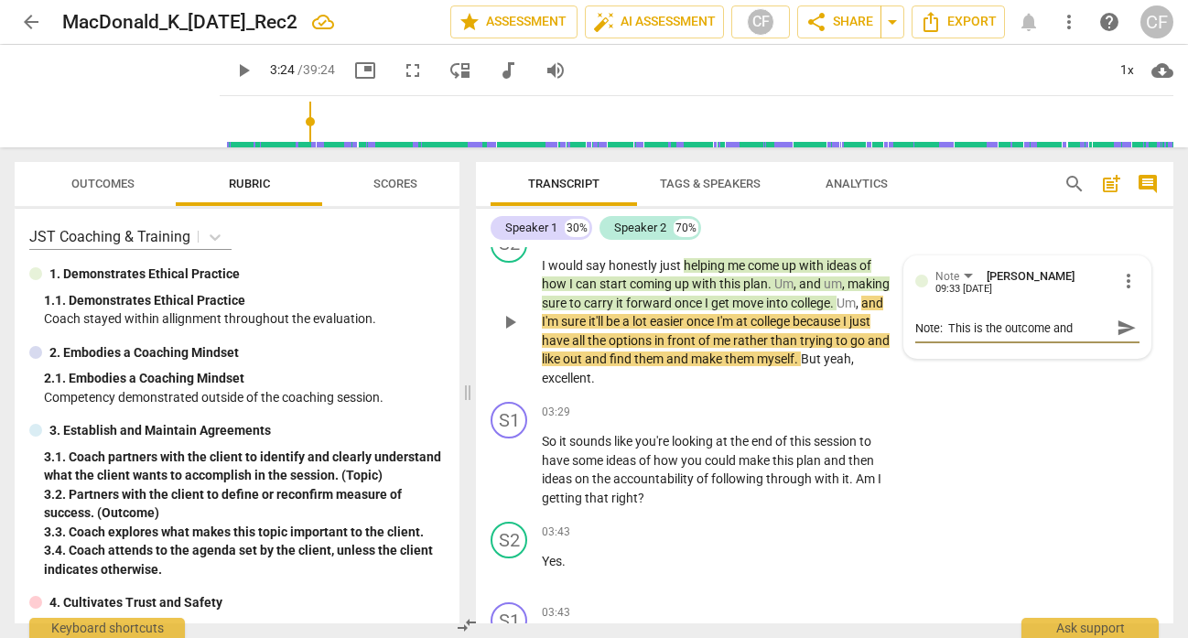
type textarea "Note: This is the outcome and"
type textarea "Note: This is the outcome and w"
type textarea "Note: This is the outcome and wh"
type textarea "Note: This is the outcome and wha"
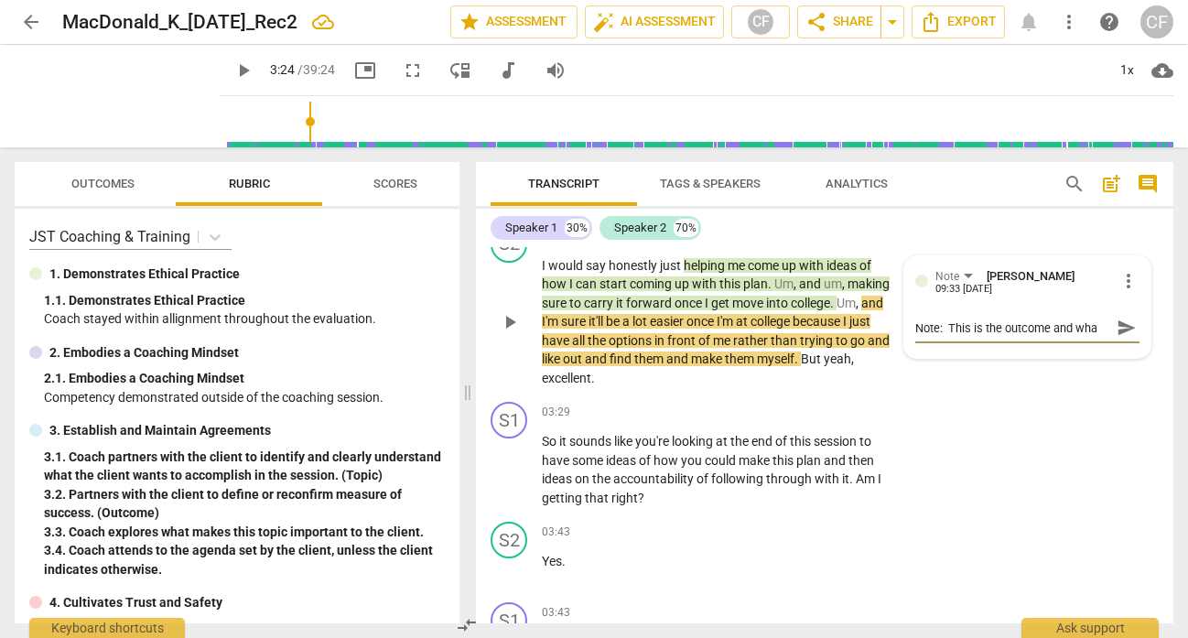
type textarea "Note: This is the outcome and what"
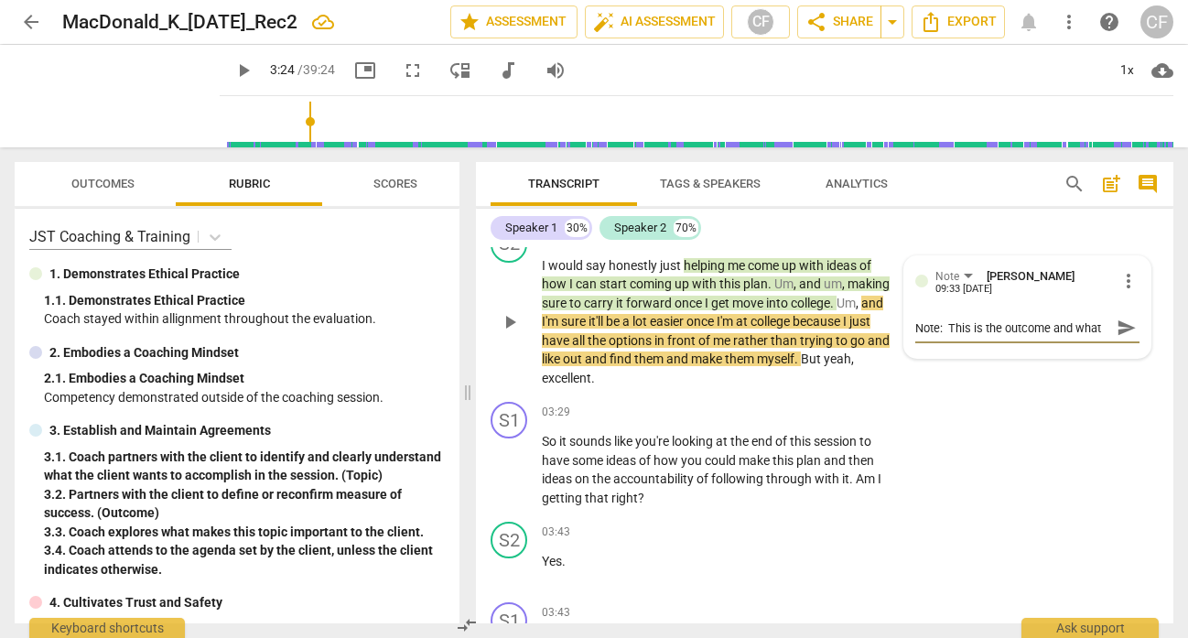
type textarea "Note: This is the outcome and what"
type textarea "Note: This is the outcome and wha"
type textarea "Note: This is the outcome and wh"
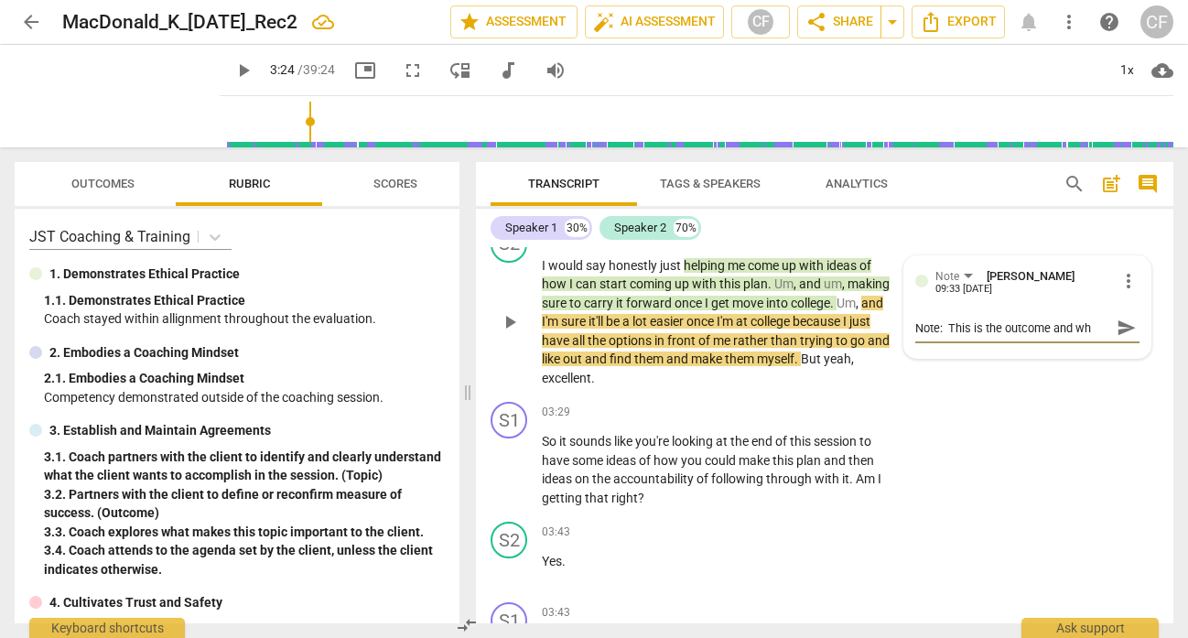
type textarea "Note: This is the outcome and w"
type textarea "Note: This is the outcome and"
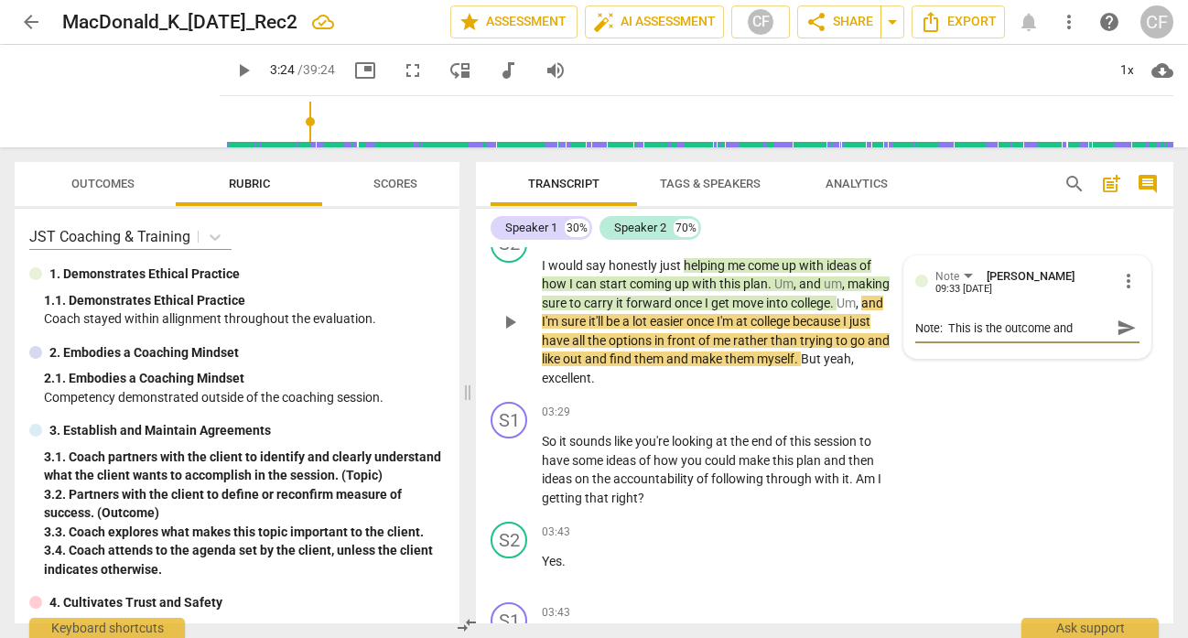
type textarea "Note: This is the outcome and"
type textarea "Note: This is the outcome an"
type textarea "Note: This is the outcome a"
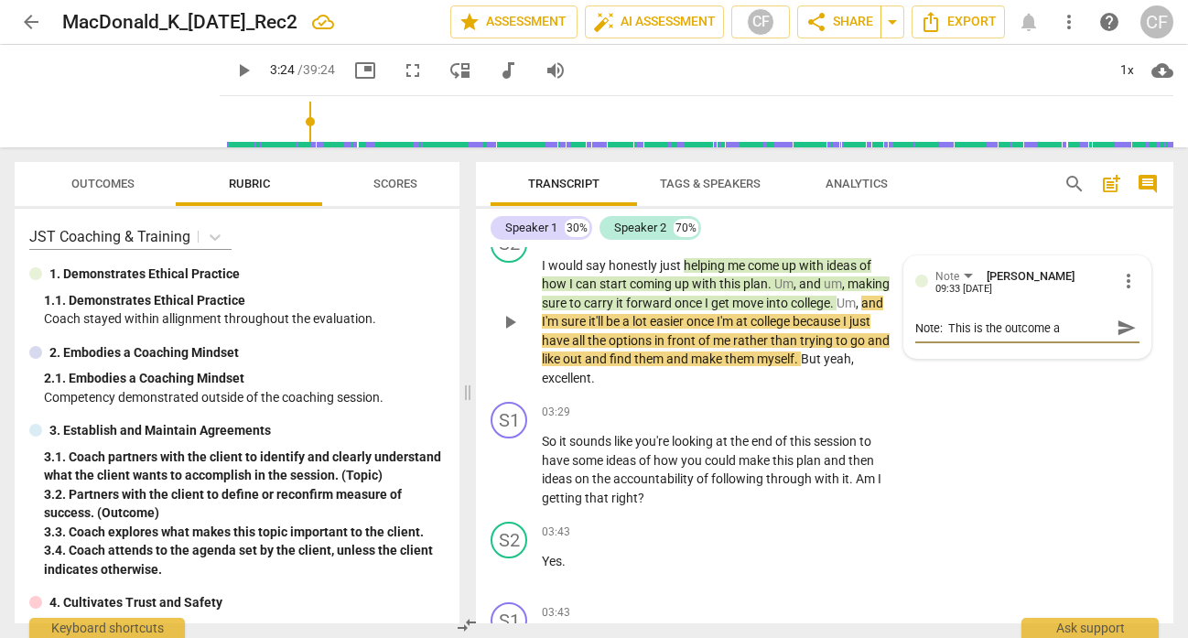
type textarea "Note: This is the outcome"
type textarea "Note: This is the outcome."
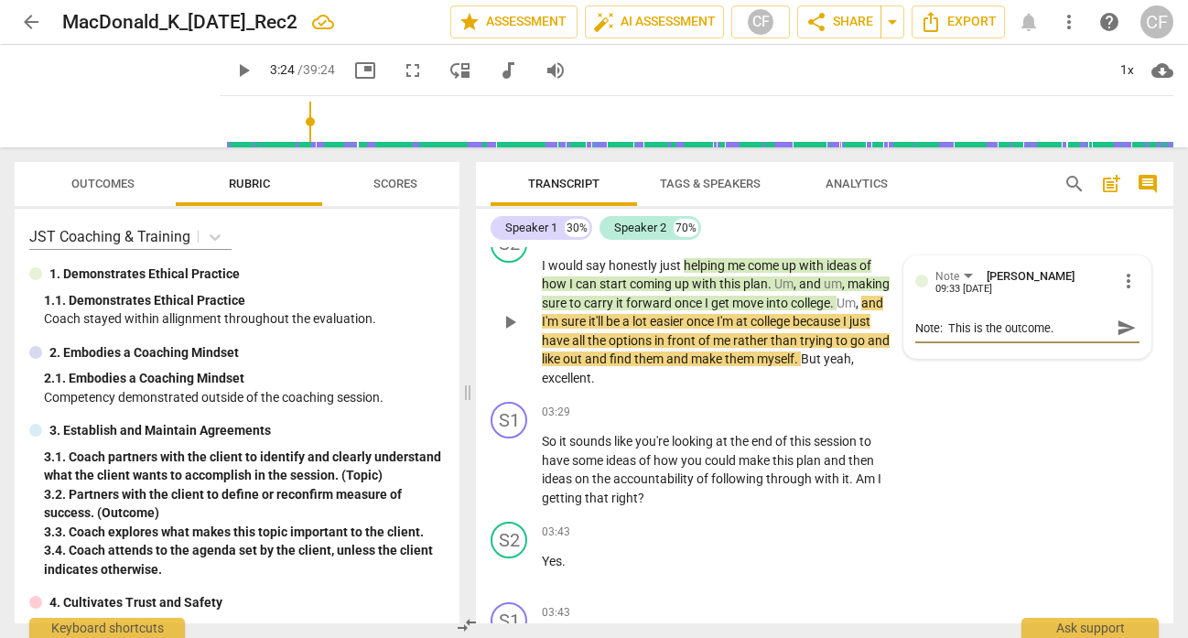
type textarea "Note: This is the outcome."
click at [1116, 338] on span "send" at bounding box center [1126, 328] width 20 height 20
click at [514, 333] on span "play_arrow" at bounding box center [510, 322] width 22 height 22
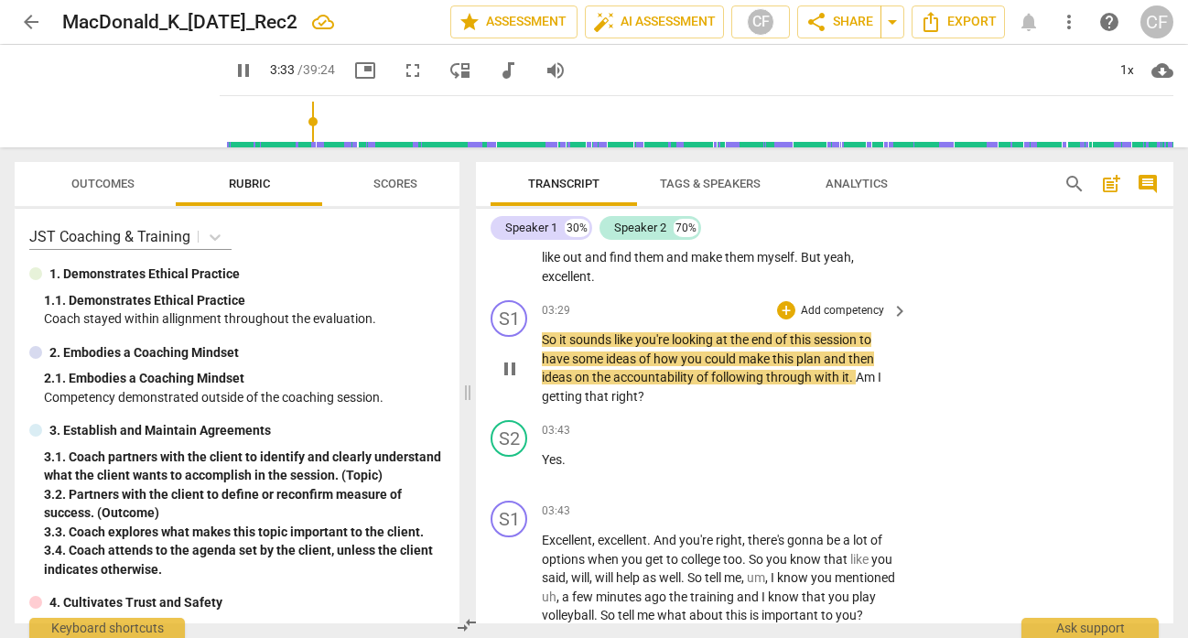
scroll to position [1661, 0]
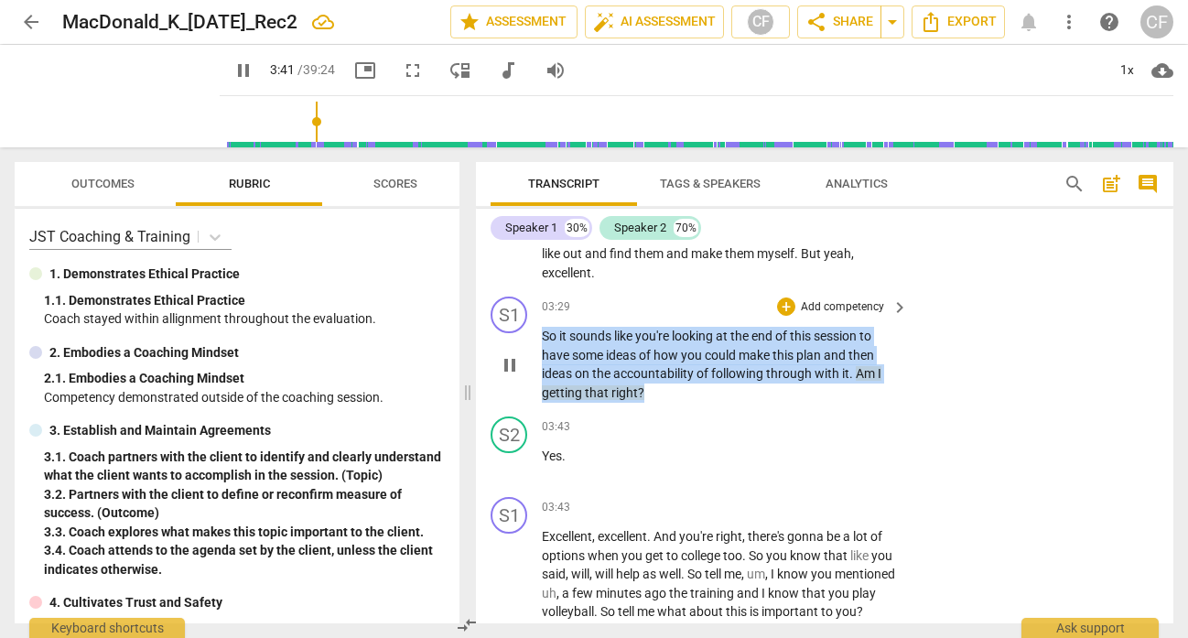
drag, startPoint x: 646, startPoint y: 410, endPoint x: 528, endPoint y: 357, distance: 129.4
click at [528, 357] on div "S1 play_arrow pause 03:29 + Add competency keyboard_arrow_right So it sounds li…" at bounding box center [824, 349] width 697 height 120
click at [782, 316] on div "+" at bounding box center [786, 306] width 18 height 18
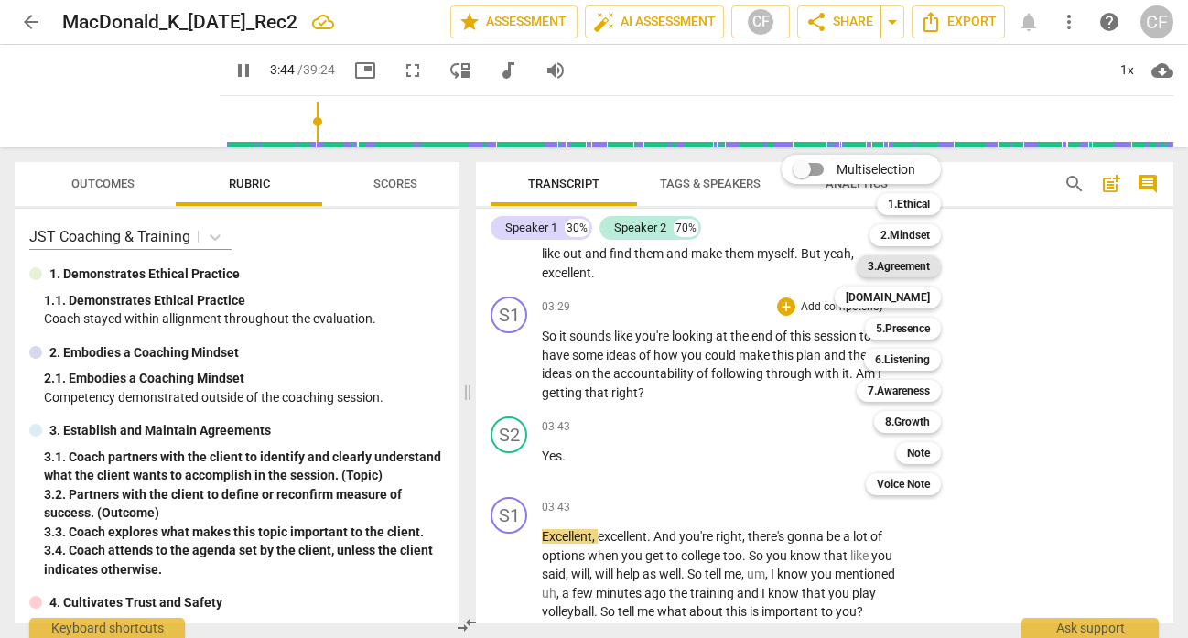
click at [920, 265] on b "3.Agreement" at bounding box center [898, 266] width 62 height 22
type input "224"
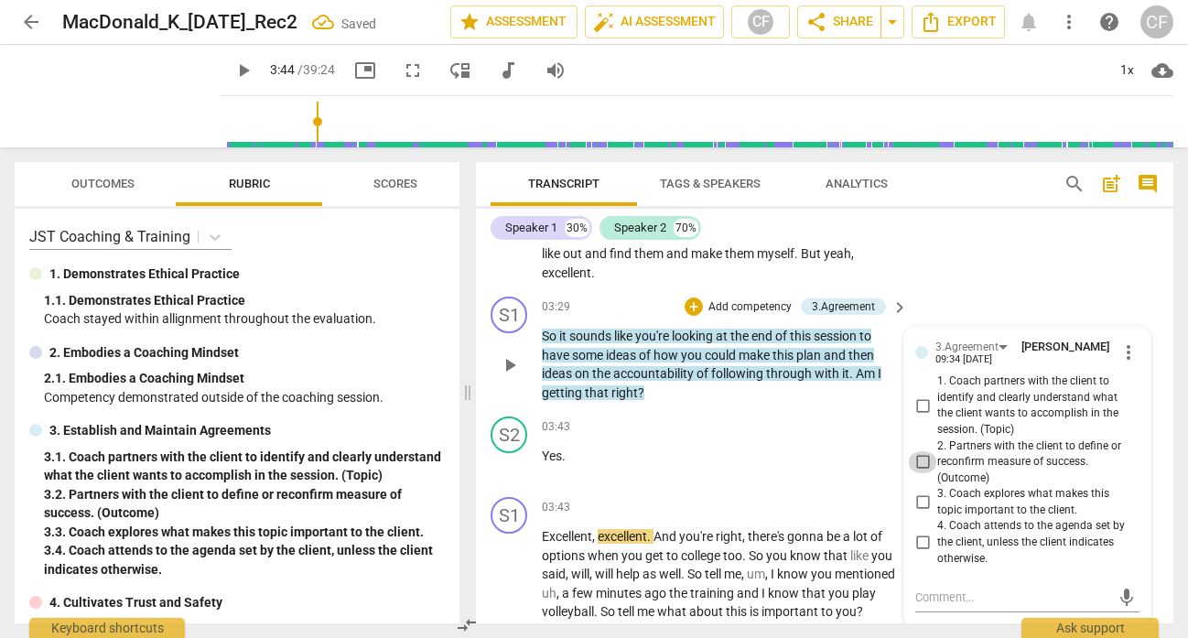
click at [925, 473] on input "2. Partners with the client to define or reconfirm measure of success. (Outcome)" at bounding box center [922, 462] width 29 height 22
checkbox input "true"
click at [1047, 290] on div "S2 play_arrow pause 02:58 + Add competency Note keyboard_arrow_right I would sa…" at bounding box center [824, 201] width 697 height 177
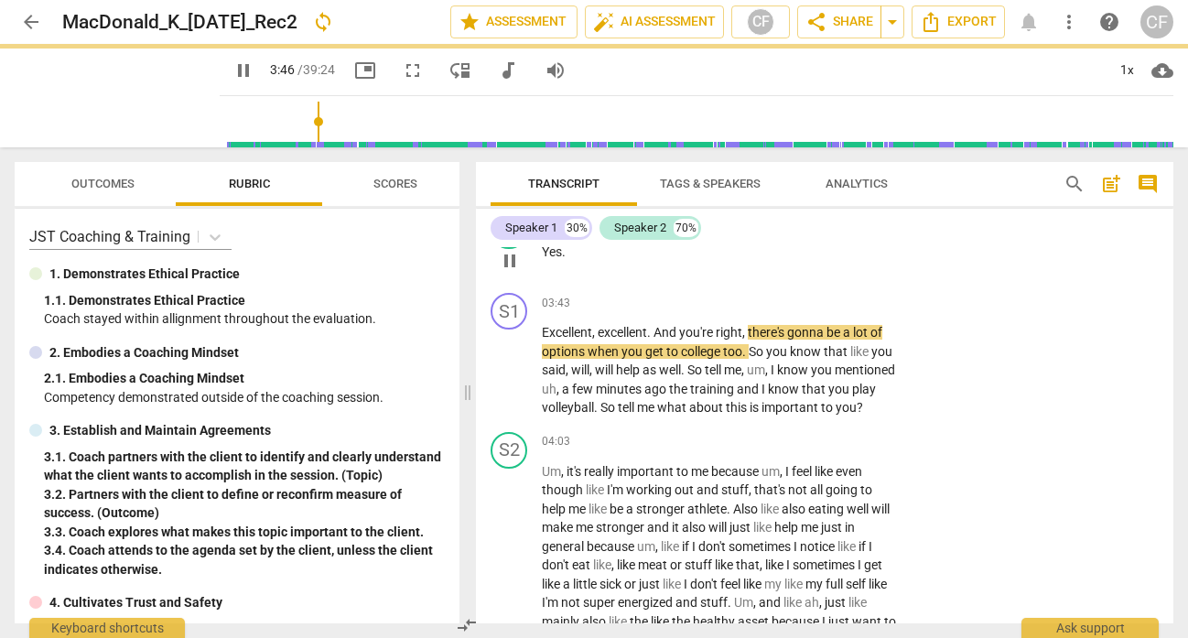
scroll to position [1908, 0]
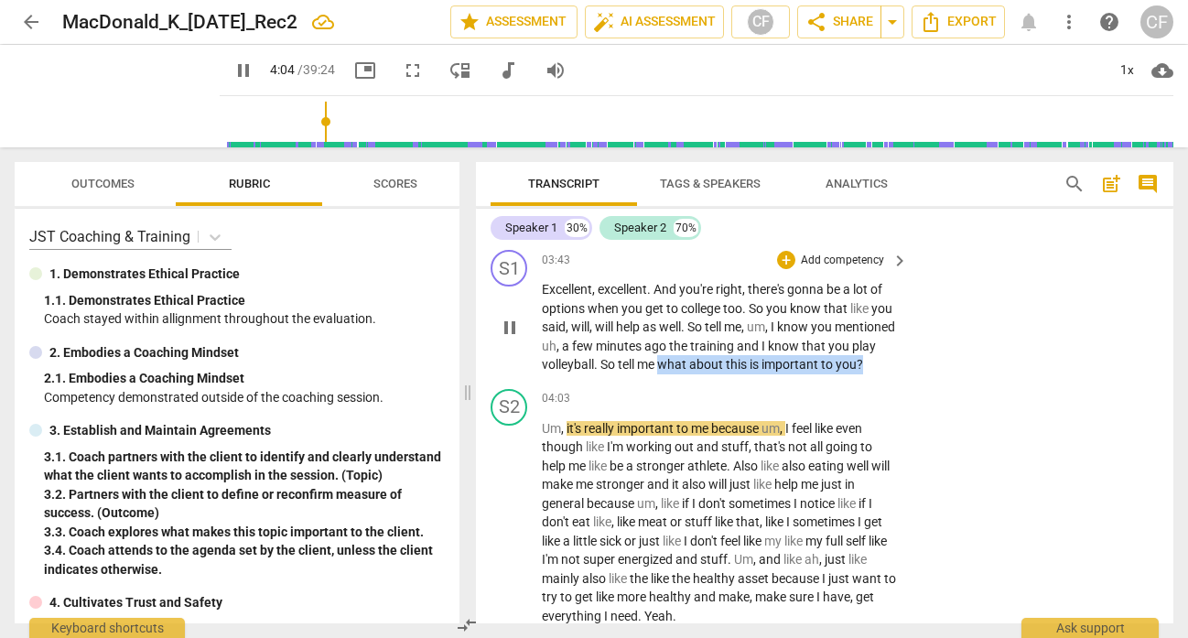
drag, startPoint x: 577, startPoint y: 404, endPoint x: 711, endPoint y: 382, distance: 135.4
click at [711, 374] on p "Excellent , excellent . And you're right , there's gonna be a lot of options wh…" at bounding box center [720, 327] width 357 height 94
click at [799, 269] on p "Add competency" at bounding box center [842, 261] width 87 height 16
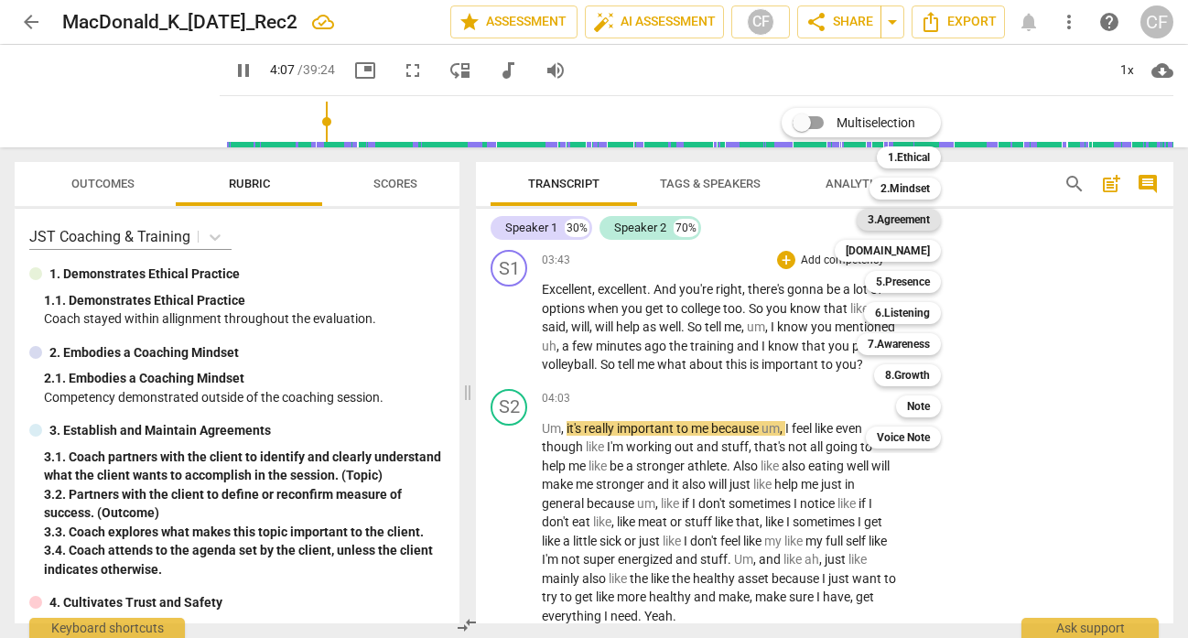
click at [920, 225] on b "3.Agreement" at bounding box center [898, 220] width 62 height 22
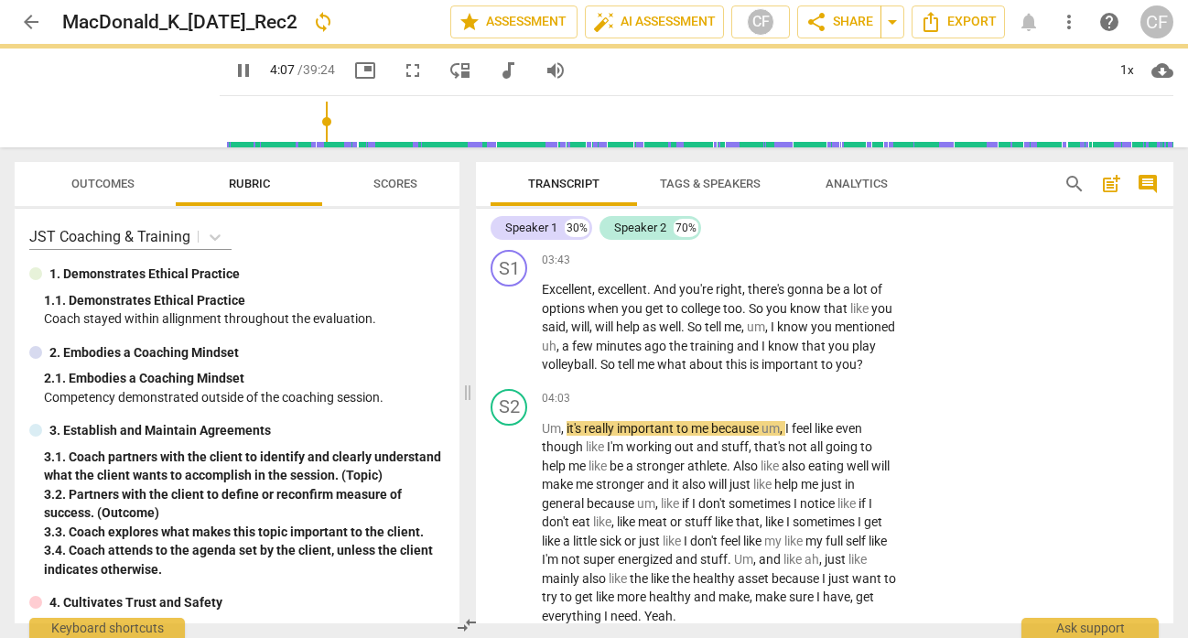
type input "247"
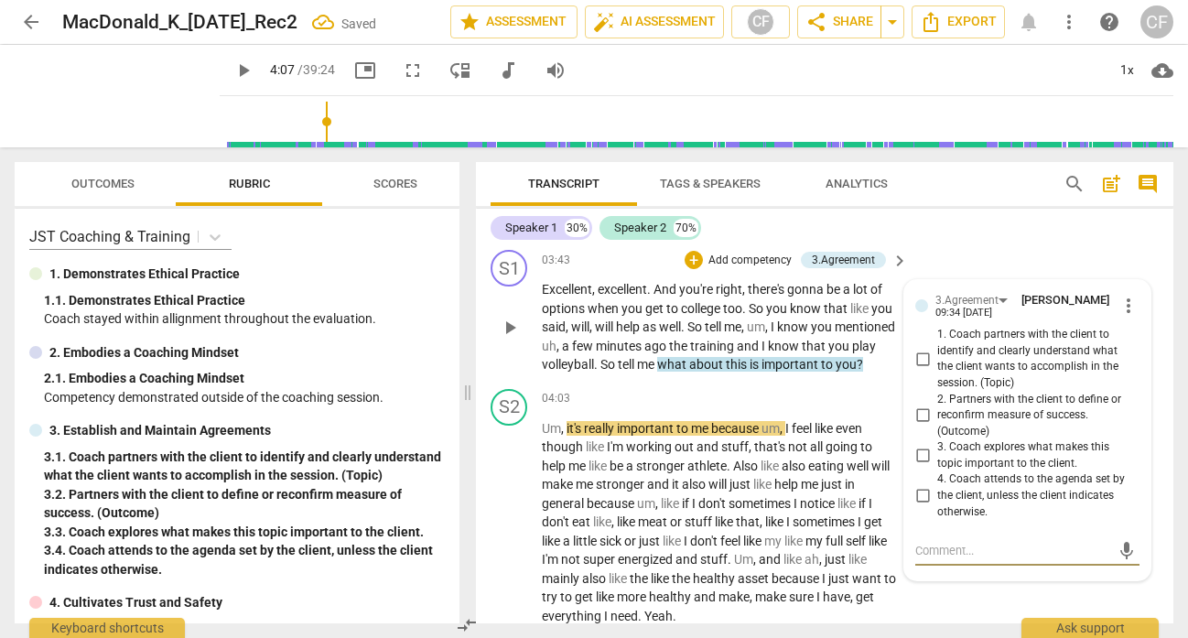
click at [914, 467] on input "3. Coach explores what makes this topic important to the client." at bounding box center [922, 456] width 29 height 22
checkbox input "true"
click at [966, 279] on div "S1 play_arrow pause 03:43 + Add competency 3.Agreement keyboard_arrow_right Exc…" at bounding box center [824, 311] width 697 height 139
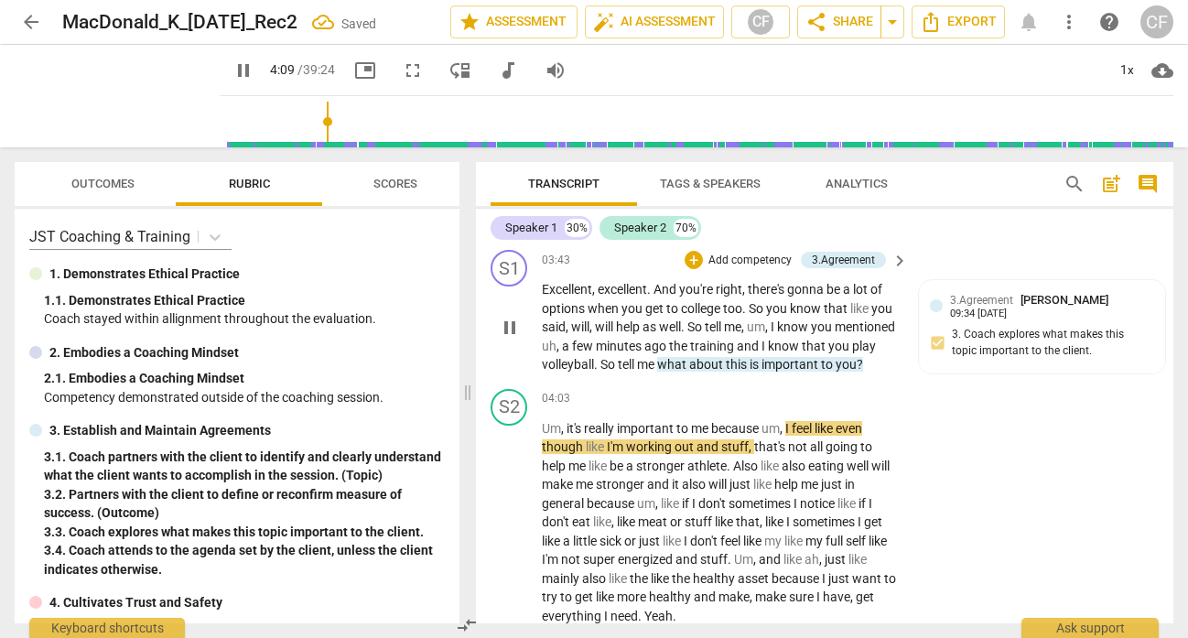
click at [502, 339] on span "pause" at bounding box center [510, 328] width 22 height 22
type input "250"
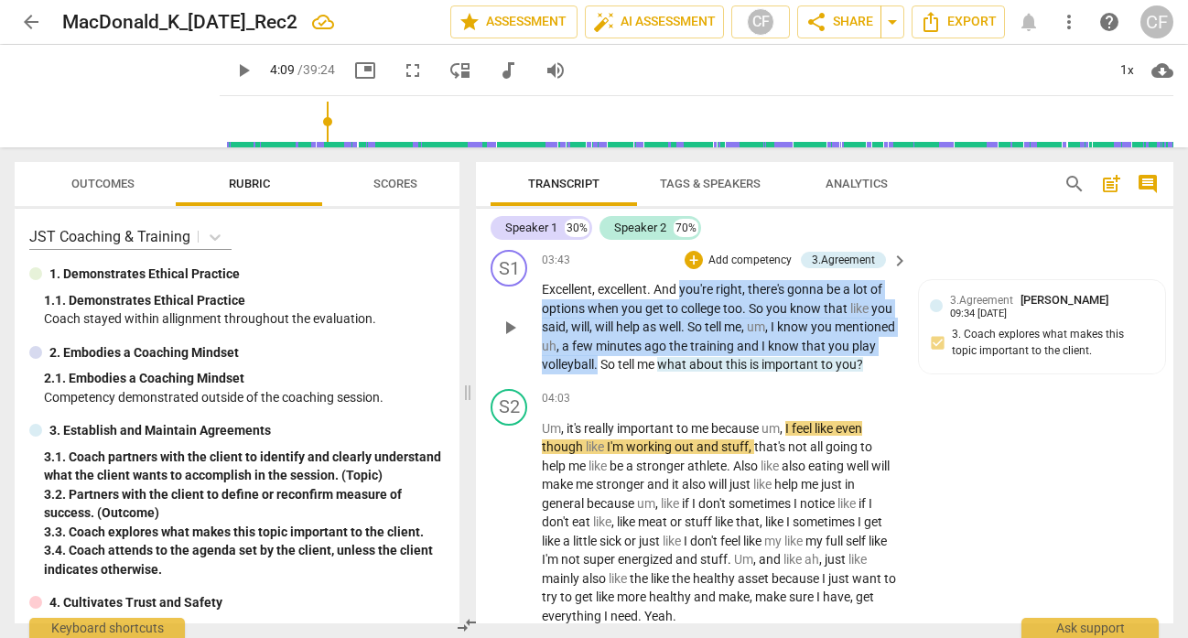
drag, startPoint x: 648, startPoint y: 383, endPoint x: 682, endPoint y: 306, distance: 84.8
click at [682, 306] on p "Excellent , excellent . And you're right , there's gonna be a lot of options wh…" at bounding box center [720, 327] width 357 height 94
click at [694, 269] on div "+" at bounding box center [693, 260] width 18 height 18
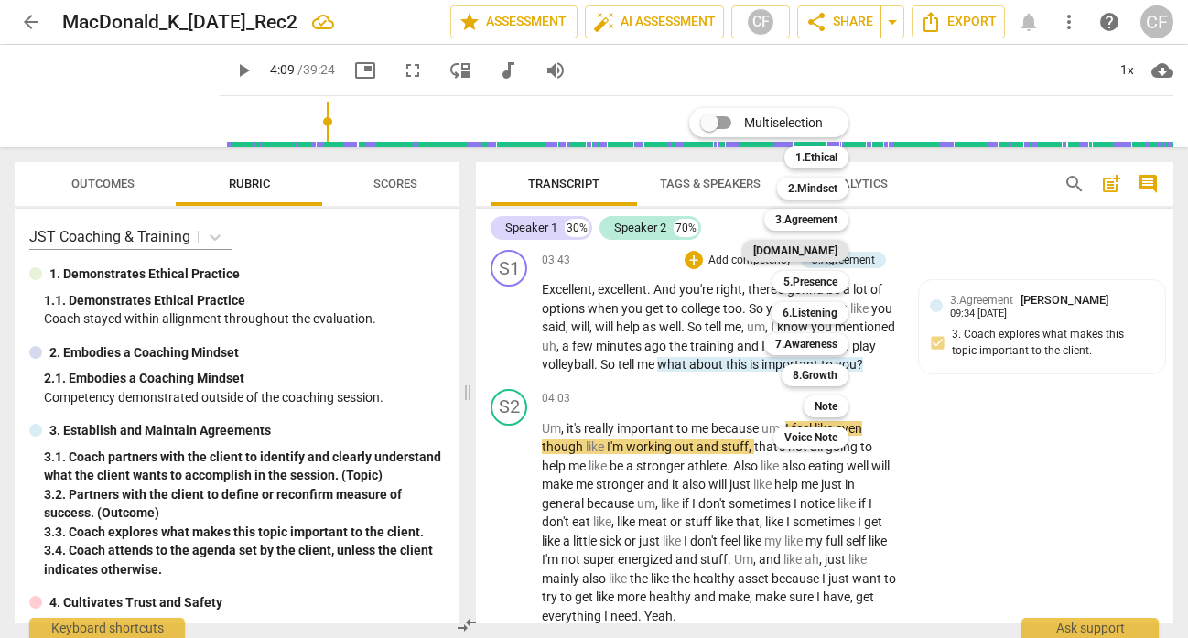
click at [828, 250] on b "[DOMAIN_NAME]" at bounding box center [795, 251] width 84 height 22
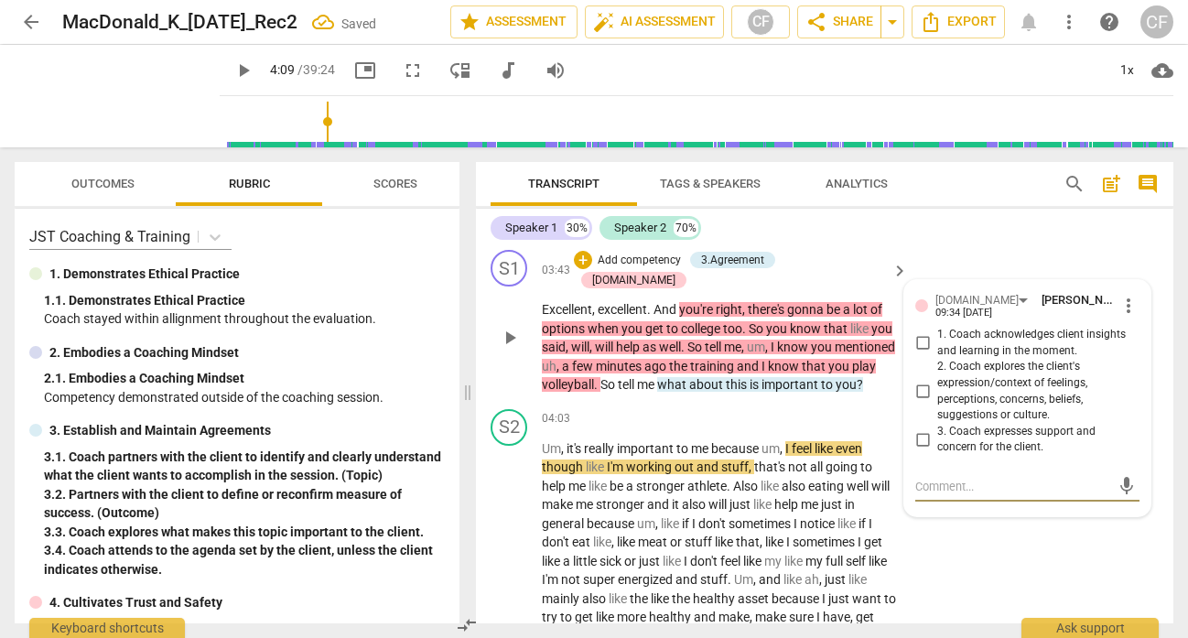
click at [917, 450] on input "3. Coach expresses support and concern for the client." at bounding box center [922, 439] width 29 height 22
checkbox input "true"
click at [1059, 243] on div "Speaker 1 30% Speaker 2 70% S1 play_arrow pause 00:00 + Add competency keyboard…" at bounding box center [824, 416] width 697 height 414
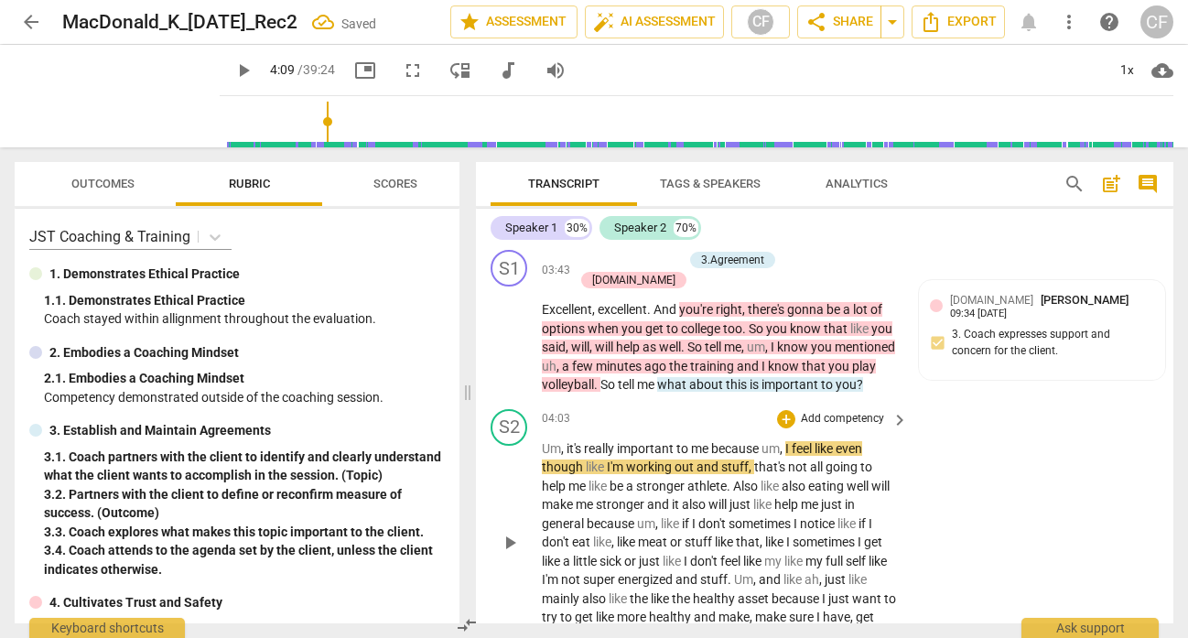
scroll to position [1983, 0]
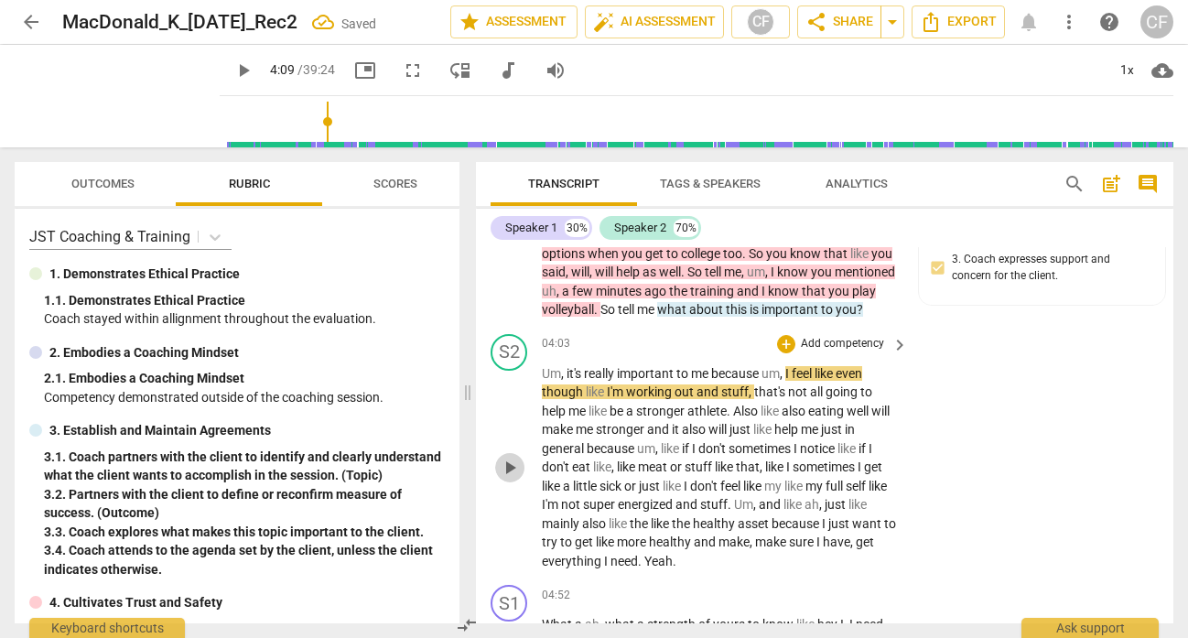
click at [507, 479] on span "play_arrow" at bounding box center [510, 468] width 22 height 22
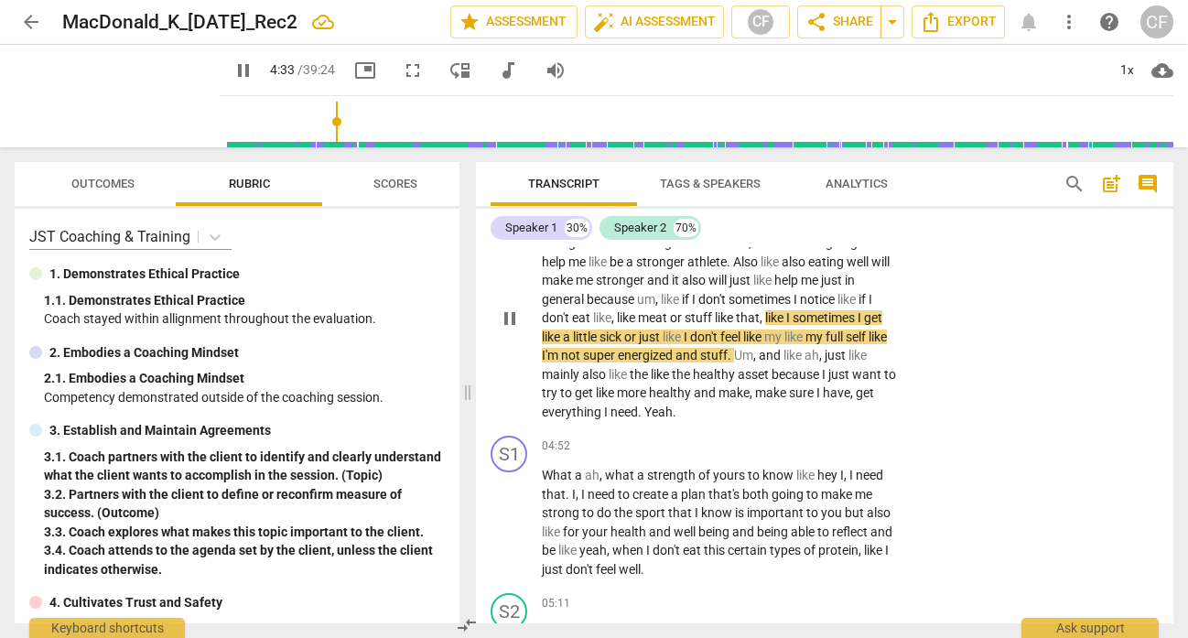
scroll to position [2176, 0]
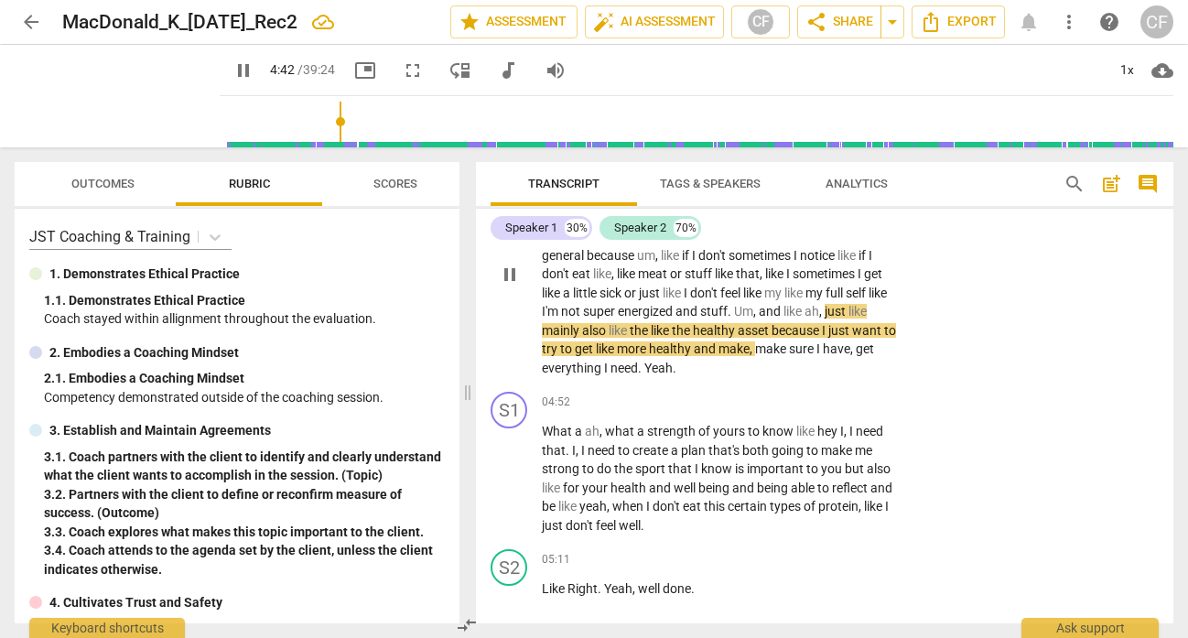
click at [509, 285] on span "pause" at bounding box center [510, 275] width 22 height 22
type input "283"
